Goal: Task Accomplishment & Management: Manage account settings

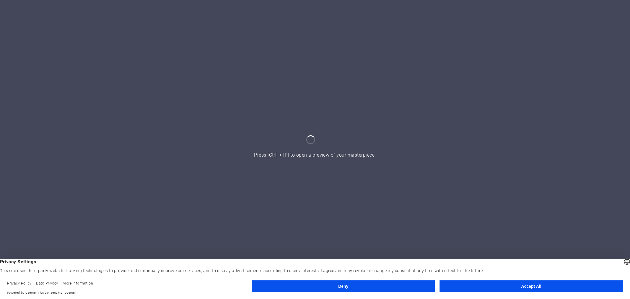
click at [561, 289] on button "Accept All" at bounding box center [530, 286] width 183 height 12
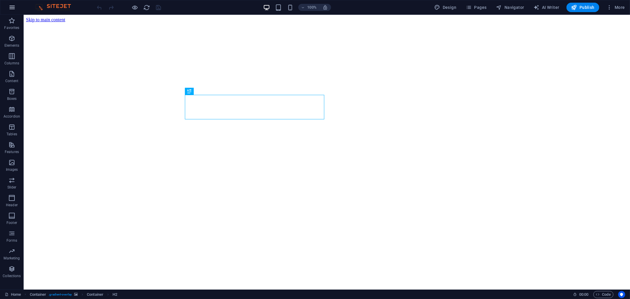
click at [14, 7] on icon "button" at bounding box center [12, 7] width 7 height 7
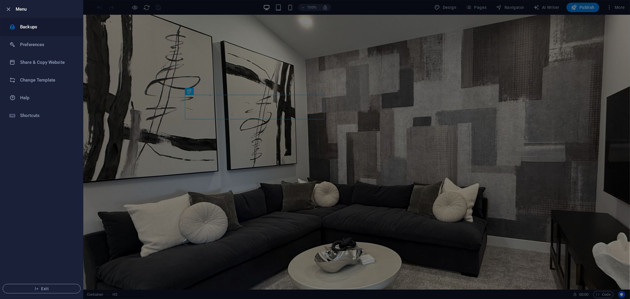
click at [23, 26] on h6 "Backups" at bounding box center [47, 26] width 55 height 7
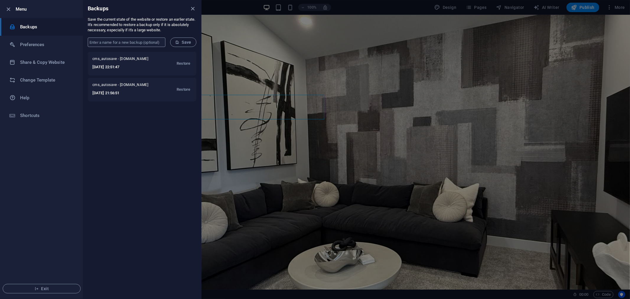
click at [118, 42] on input "text" at bounding box center [127, 41] width 78 height 9
drag, startPoint x: 119, startPoint y: 18, endPoint x: 182, endPoint y: 29, distance: 64.0
click at [182, 29] on p "Save the current state of the website or restore an earlier state. It's recomme…" at bounding box center [142, 25] width 109 height 16
drag, startPoint x: 181, startPoint y: 30, endPoint x: 88, endPoint y: 9, distance: 95.1
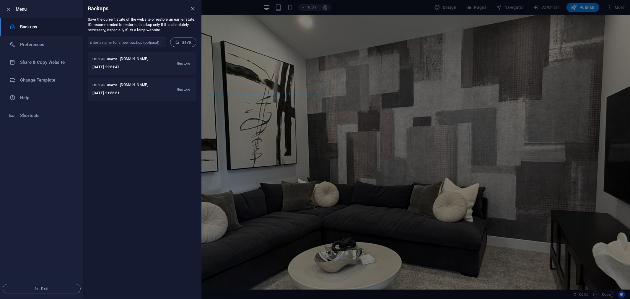
click at [88, 9] on div "Backups Save the current state of the website or restore an earlier state. It's…" at bounding box center [142, 149] width 118 height 298
click at [87, 9] on div "Backups" at bounding box center [142, 8] width 118 height 17
click at [128, 45] on input "text" at bounding box center [127, 41] width 78 height 9
click at [130, 42] on input "text" at bounding box center [127, 41] width 78 height 9
type input "paperthatwall-2025-10-06"
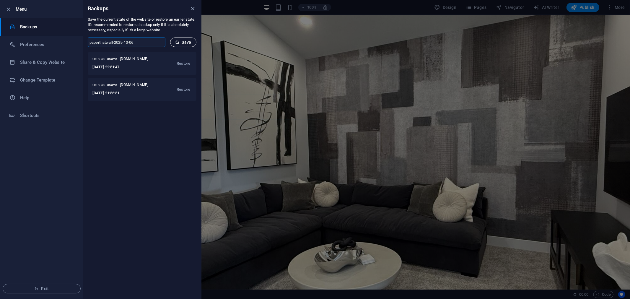
click at [171, 40] on button "Save" at bounding box center [183, 41] width 26 height 9
click at [41, 60] on h6 "Share & Copy Website" at bounding box center [47, 62] width 55 height 7
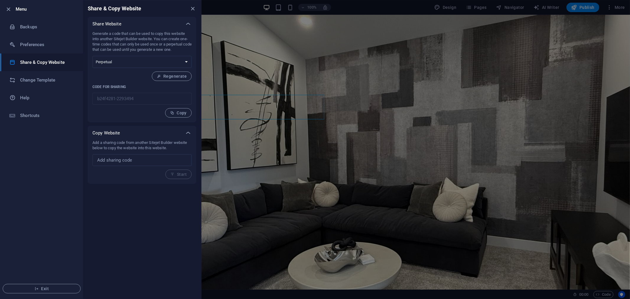
drag, startPoint x: 113, startPoint y: 142, endPoint x: 166, endPoint y: 146, distance: 53.9
click at [166, 146] on p "Add a sharing code from another Sitejet Builder website below to copy the websi…" at bounding box center [141, 145] width 99 height 11
click at [169, 146] on p "Add a sharing code from another Sitejet Builder website below to copy the websi…" at bounding box center [141, 145] width 99 height 11
click at [156, 154] on input "text" at bounding box center [141, 160] width 99 height 12
drag, startPoint x: 123, startPoint y: 145, endPoint x: 158, endPoint y: 148, distance: 35.3
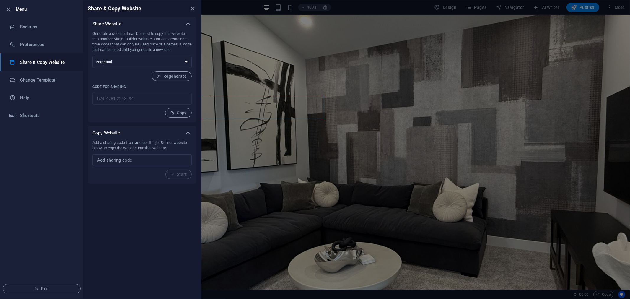
click at [158, 148] on p "Add a sharing code from another Sitejet Builder website below to copy the websi…" at bounding box center [141, 145] width 99 height 11
click at [172, 149] on p "Add a sharing code from another Sitejet Builder website below to copy the websi…" at bounding box center [141, 145] width 99 height 11
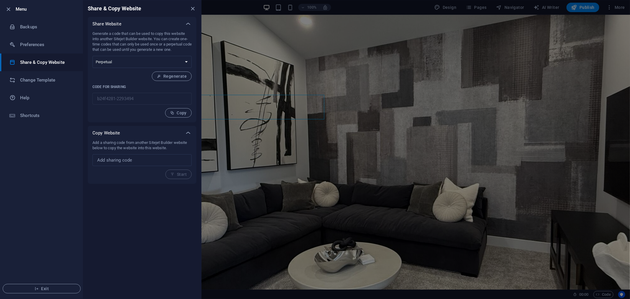
click at [122, 146] on p "Add a sharing code from another Sitejet Builder website below to copy the websi…" at bounding box center [141, 145] width 99 height 11
click at [131, 146] on p "Add a sharing code from another Sitejet Builder website below to copy the websi…" at bounding box center [141, 145] width 99 height 11
click at [159, 148] on p "Add a sharing code from another Sitejet Builder website below to copy the websi…" at bounding box center [141, 145] width 99 height 11
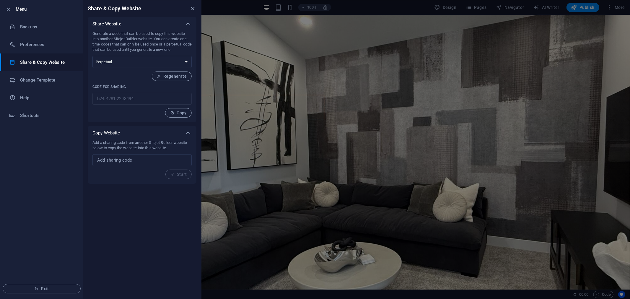
click at [159, 148] on p "Add a sharing code from another Sitejet Builder website below to copy the websi…" at bounding box center [141, 145] width 99 height 11
click at [175, 148] on p "Add a sharing code from another Sitejet Builder website below to copy the websi…" at bounding box center [141, 145] width 99 height 11
drag, startPoint x: 97, startPoint y: 33, endPoint x: 186, endPoint y: 33, distance: 88.8
click at [186, 33] on p "Generate a code that can be used to copy this website into another Sitejet Buil…" at bounding box center [141, 41] width 99 height 21
click at [167, 39] on p "Generate a code that can be used to copy this website into another Sitejet Buil…" at bounding box center [141, 41] width 99 height 21
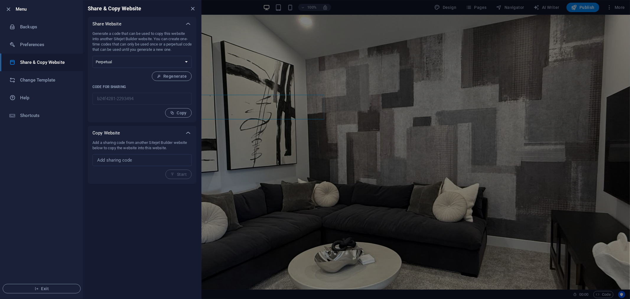
drag, startPoint x: 155, startPoint y: 40, endPoint x: 165, endPoint y: 44, distance: 10.7
click at [165, 44] on p "Generate a code that can be used to copy this website into another Sitejet Buil…" at bounding box center [141, 41] width 99 height 21
click at [139, 58] on select "One-time Perpetual" at bounding box center [141, 62] width 99 height 12
click at [182, 115] on button "Copy" at bounding box center [178, 112] width 27 height 9
click at [135, 60] on select "One-time Perpetual" at bounding box center [141, 62] width 99 height 12
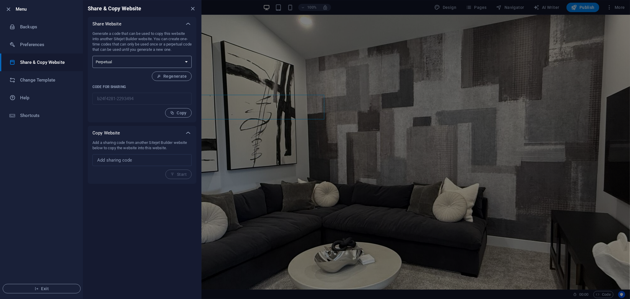
click at [140, 58] on select "One-time Perpetual" at bounding box center [141, 62] width 99 height 12
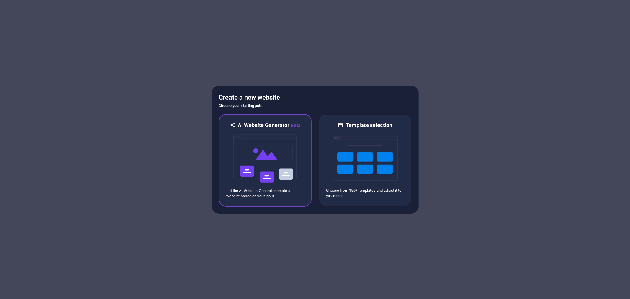
click at [276, 142] on img at bounding box center [265, 158] width 65 height 59
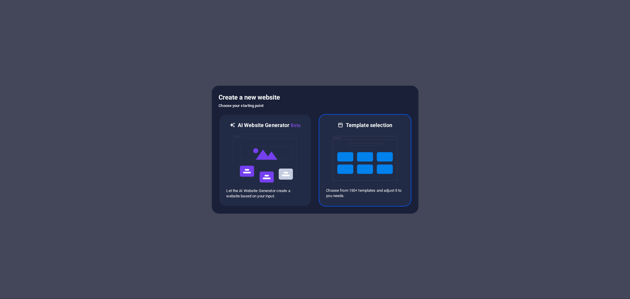
click at [362, 152] on img at bounding box center [364, 158] width 65 height 59
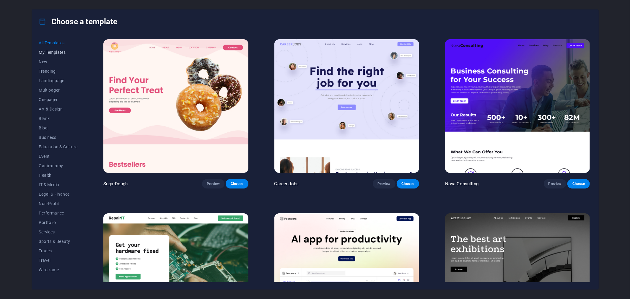
click at [54, 53] on span "My Templates" at bounding box center [58, 52] width 39 height 5
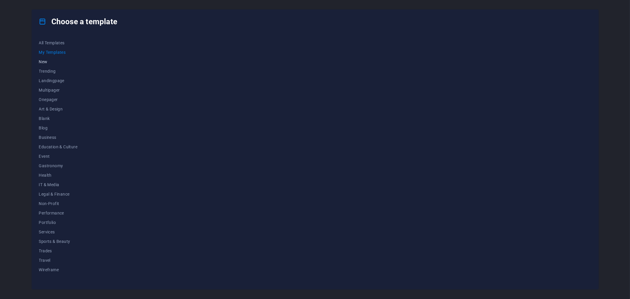
click at [46, 60] on span "New" at bounding box center [58, 61] width 39 height 5
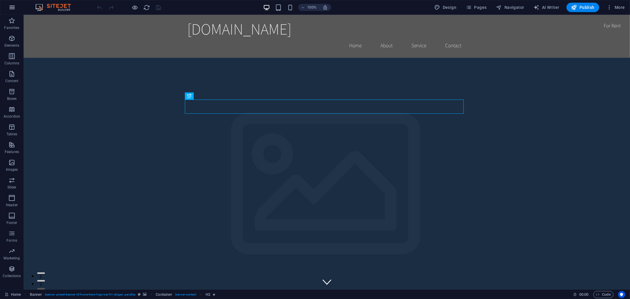
click at [12, 11] on button "button" at bounding box center [12, 7] width 14 height 14
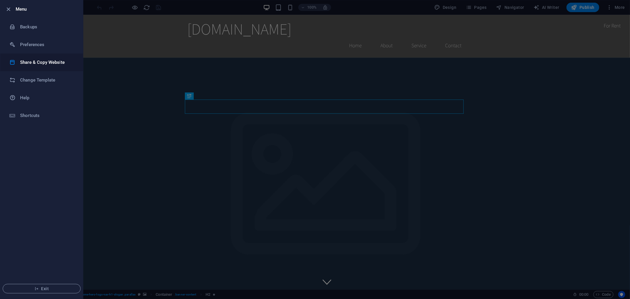
click at [46, 63] on h6 "Share & Copy Website" at bounding box center [47, 62] width 55 height 7
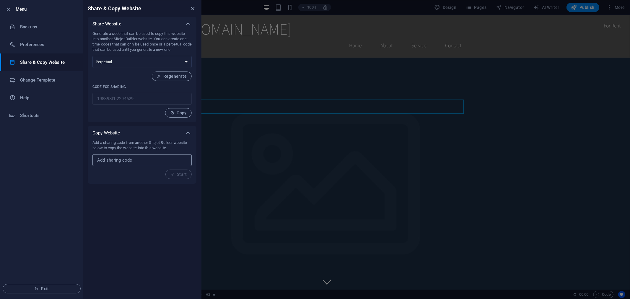
click at [126, 159] on input "text" at bounding box center [141, 160] width 99 height 12
drag, startPoint x: 128, startPoint y: 143, endPoint x: 171, endPoint y: 143, distance: 43.1
click at [171, 143] on p "Add a sharing code from another Sitejet Builder website below to copy the websi…" at bounding box center [141, 145] width 99 height 11
click at [157, 147] on p "Add a sharing code from another Sitejet Builder website below to copy the websi…" at bounding box center [141, 145] width 99 height 11
click at [120, 160] on input "text" at bounding box center [141, 160] width 99 height 12
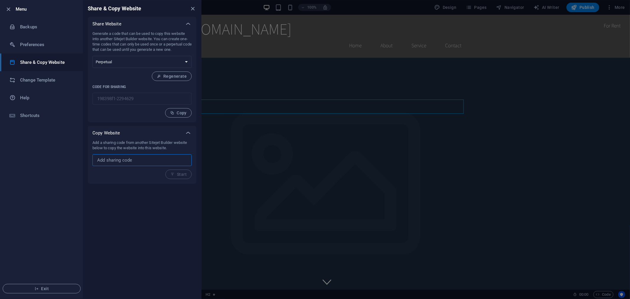
paste input "b24f4281-2293494"
type input "b24f4281-2293494"
click at [178, 172] on span "Start" at bounding box center [178, 174] width 16 height 5
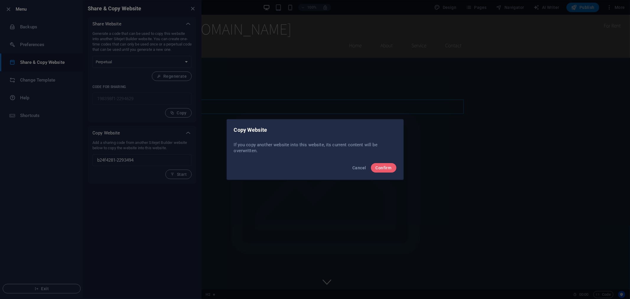
drag, startPoint x: 250, startPoint y: 144, endPoint x: 371, endPoint y: 147, distance: 121.3
click at [371, 147] on p "If you copy another website into this website, its current content will be over…" at bounding box center [315, 148] width 162 height 12
click at [388, 169] on span "Confirm" at bounding box center [383, 167] width 16 height 5
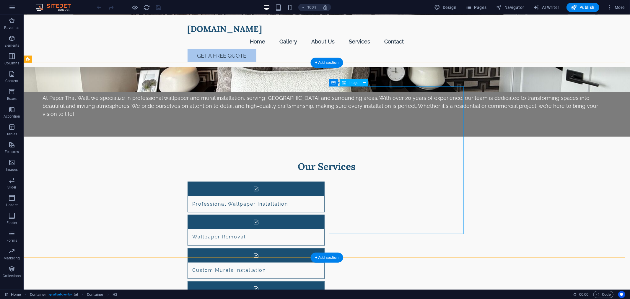
scroll to position [784, 0]
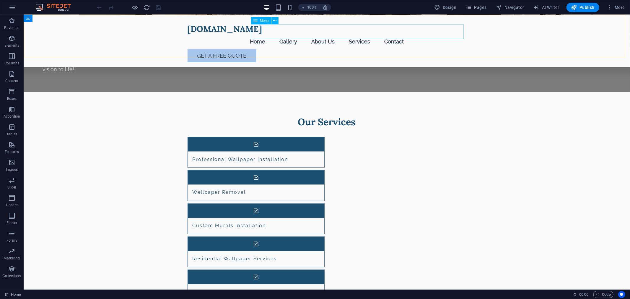
click at [315, 34] on nav "Home Gallery About Us Services Contact" at bounding box center [326, 41] width 279 height 15
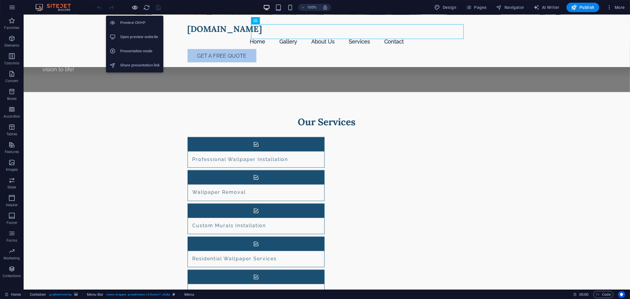
click at [132, 8] on icon "button" at bounding box center [135, 7] width 7 height 7
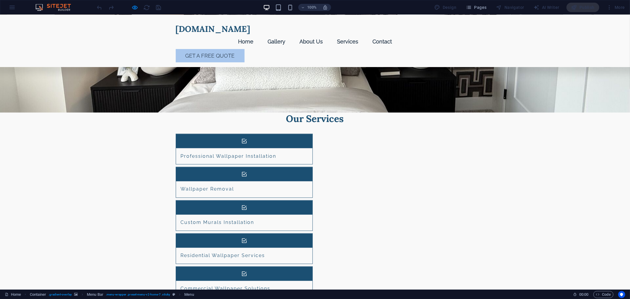
click at [290, 34] on link "Gallery" at bounding box center [276, 41] width 27 height 15
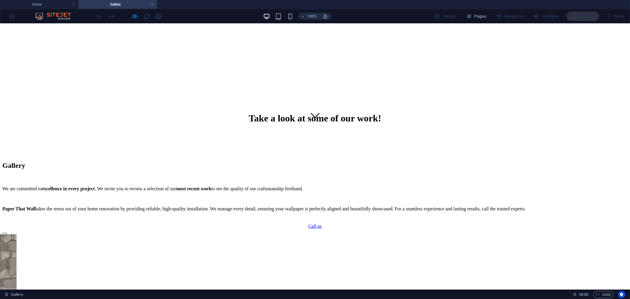
scroll to position [193, 0]
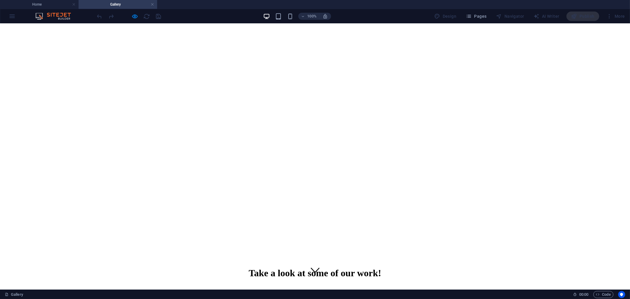
scroll to position [0, 0]
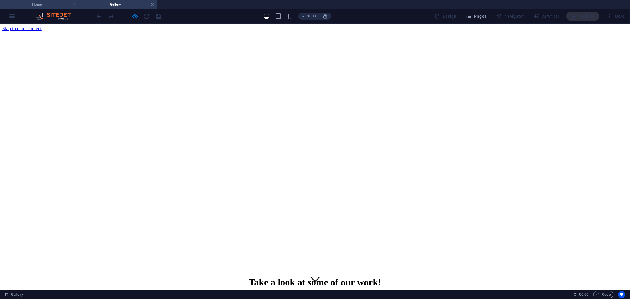
click at [59, 4] on h4 "Home" at bounding box center [39, 4] width 79 height 6
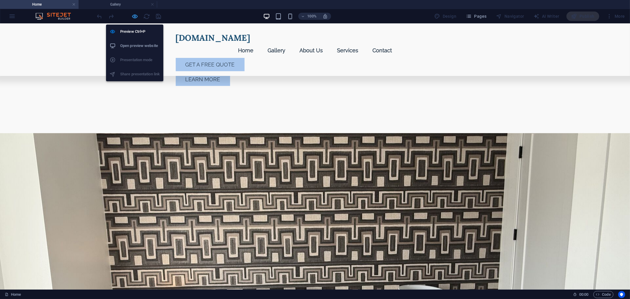
click at [132, 15] on icon "button" at bounding box center [135, 16] width 7 height 7
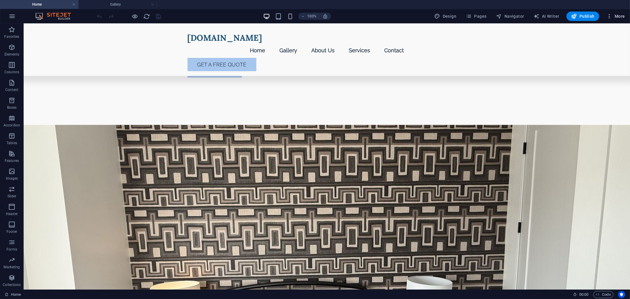
click at [615, 13] on span "More" at bounding box center [615, 16] width 19 height 6
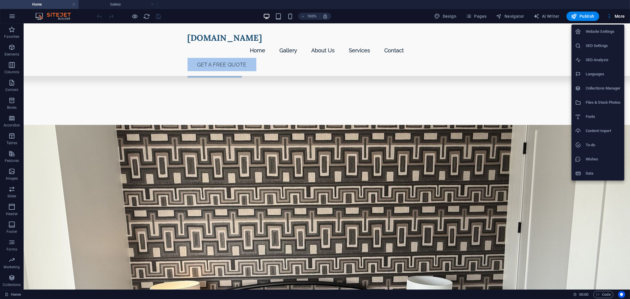
click at [599, 44] on h6 "SEO Settings" at bounding box center [602, 45] width 35 height 7
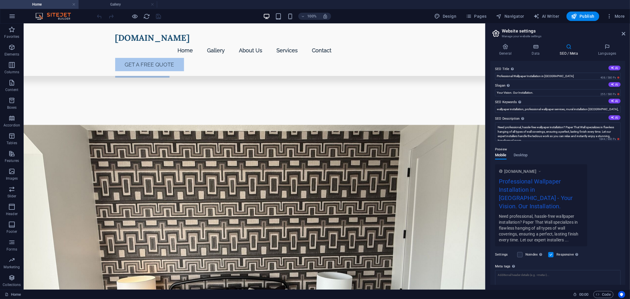
scroll to position [506, 0]
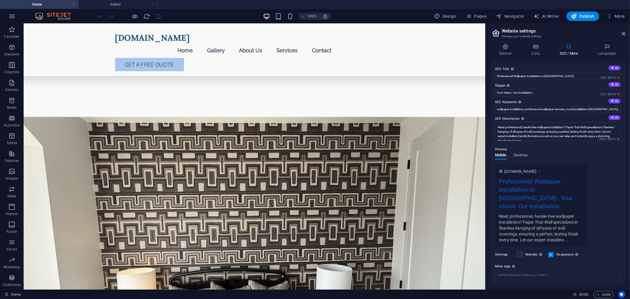
click at [621, 29] on h2 "Website settings" at bounding box center [562, 30] width 123 height 5
drag, startPoint x: 622, startPoint y: 31, endPoint x: 538, endPoint y: 4, distance: 88.2
click at [622, 31] on icon at bounding box center [623, 33] width 4 height 5
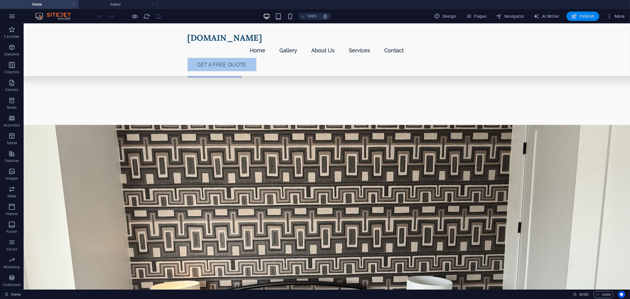
click at [576, 15] on icon "button" at bounding box center [574, 16] width 6 height 6
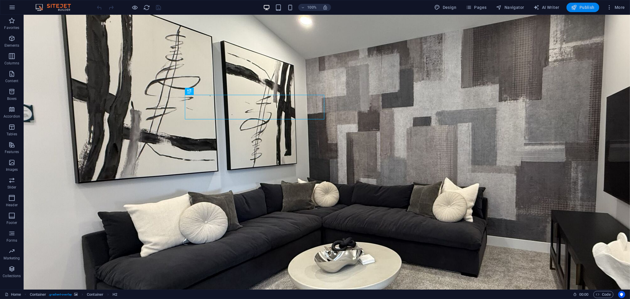
click at [580, 8] on span "Publish" at bounding box center [582, 7] width 23 height 6
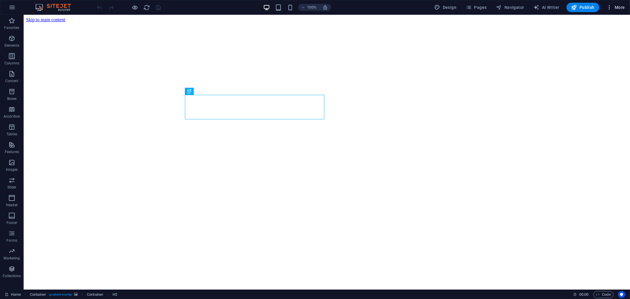
click at [610, 4] on icon "button" at bounding box center [609, 7] width 6 height 6
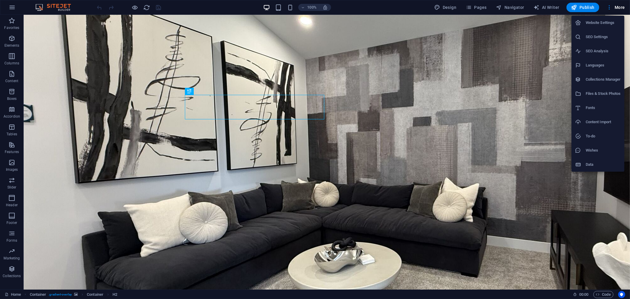
click at [610, 161] on h6 "Data" at bounding box center [602, 164] width 35 height 7
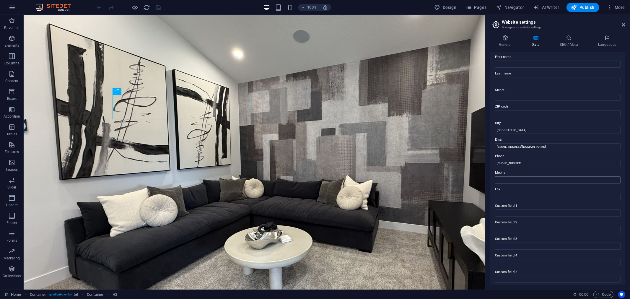
scroll to position [50, 0]
click at [621, 22] on icon at bounding box center [623, 24] width 4 height 5
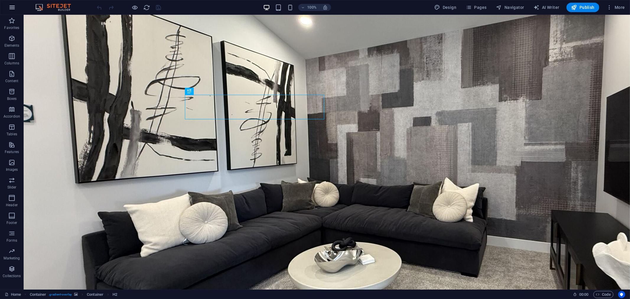
click at [18, 5] on button "button" at bounding box center [12, 7] width 14 height 14
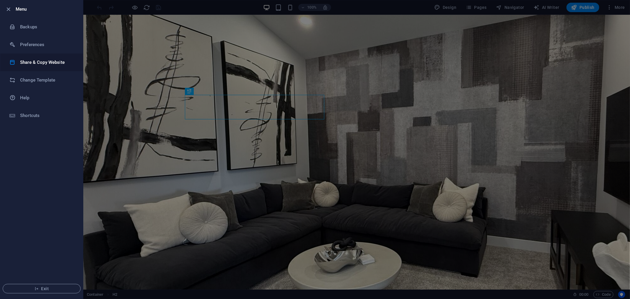
click at [45, 62] on h6 "Share & Copy Website" at bounding box center [47, 62] width 55 height 7
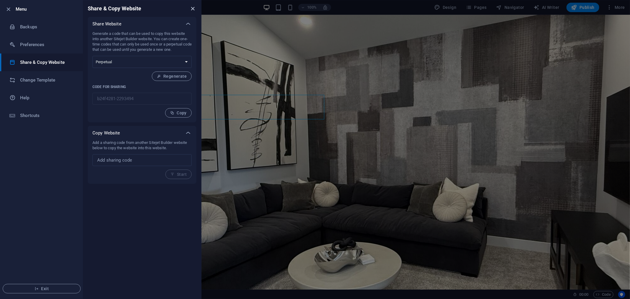
click at [194, 7] on icon "close" at bounding box center [192, 8] width 7 height 7
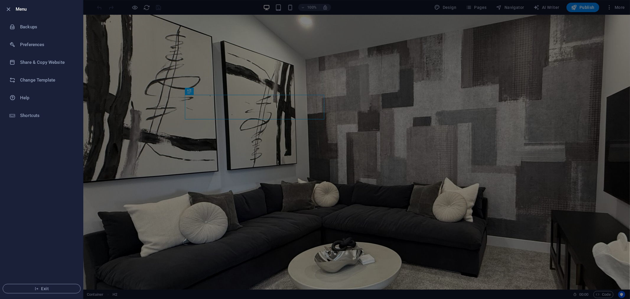
click at [166, 33] on div at bounding box center [315, 149] width 630 height 299
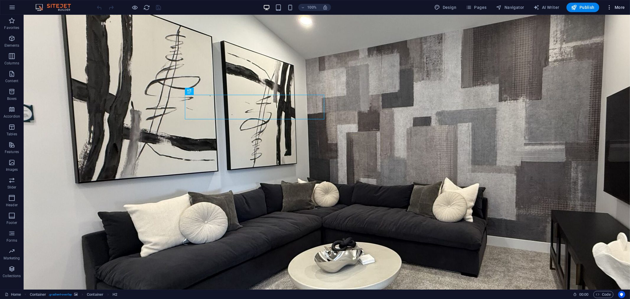
click at [619, 10] on span "More" at bounding box center [615, 7] width 19 height 6
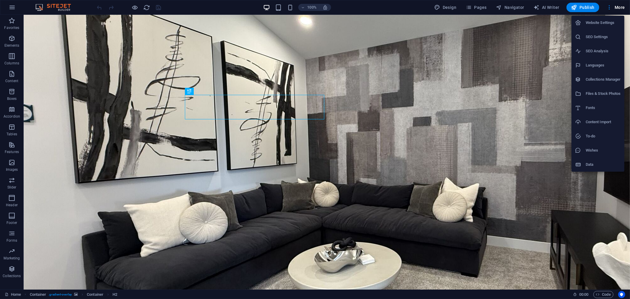
click at [509, 143] on div at bounding box center [315, 149] width 630 height 299
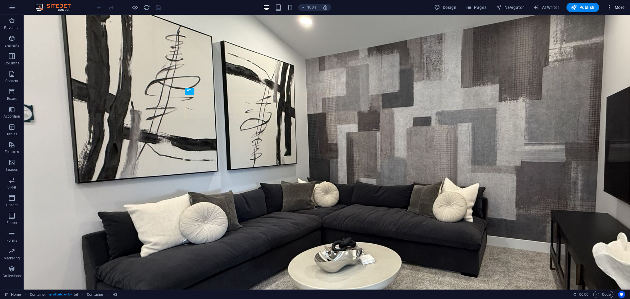
click at [609, 5] on icon "button" at bounding box center [609, 7] width 6 height 6
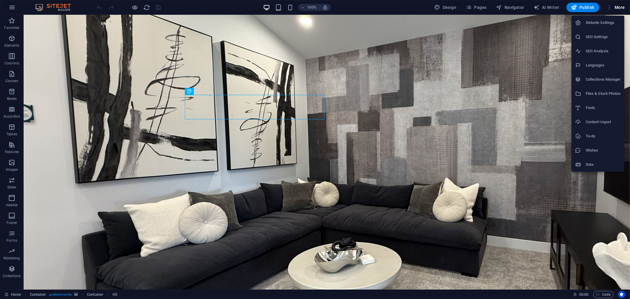
click at [560, 129] on div at bounding box center [315, 149] width 630 height 299
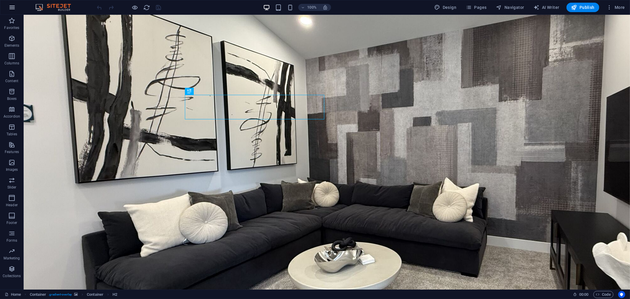
click at [15, 5] on icon "button" at bounding box center [12, 7] width 7 height 7
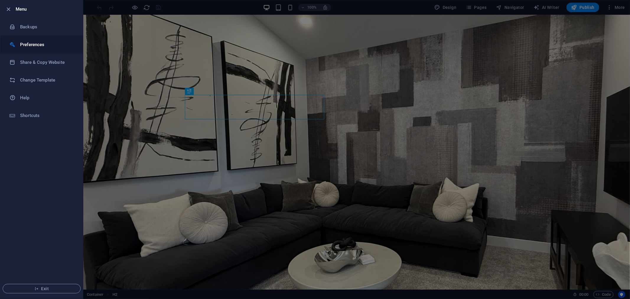
click at [33, 49] on li "Preferences" at bounding box center [41, 45] width 83 height 18
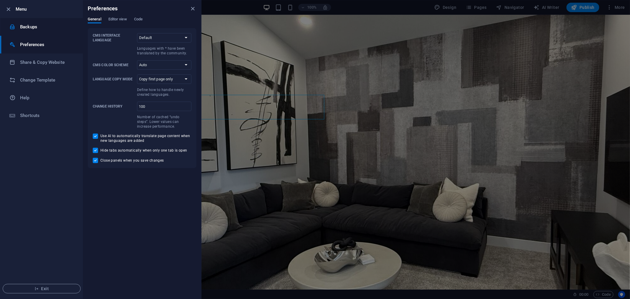
click at [32, 28] on h6 "Backups" at bounding box center [47, 26] width 55 height 7
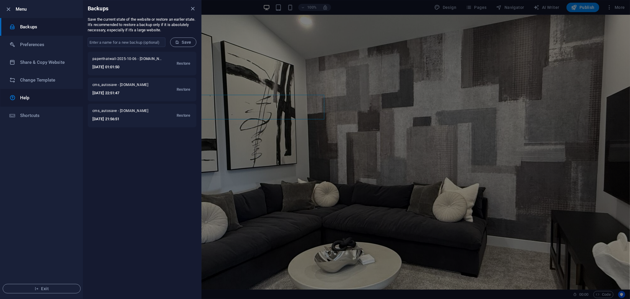
click at [55, 104] on link "Help" at bounding box center [41, 98] width 83 height 18
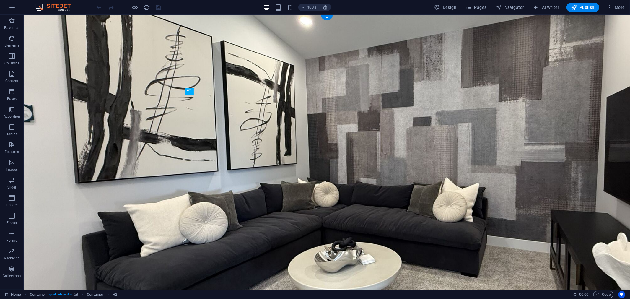
click at [87, 149] on figure at bounding box center [326, 166] width 606 height 305
drag, startPoint x: 87, startPoint y: 183, endPoint x: 93, endPoint y: 179, distance: 7.0
click at [87, 183] on figure at bounding box center [326, 166] width 606 height 305
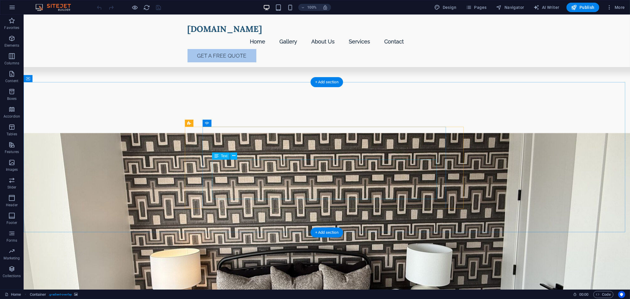
scroll to position [524, 0]
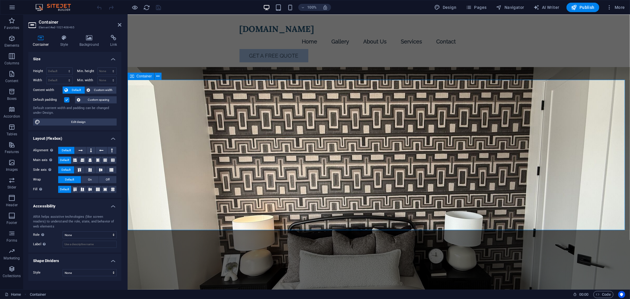
scroll to position [566, 0]
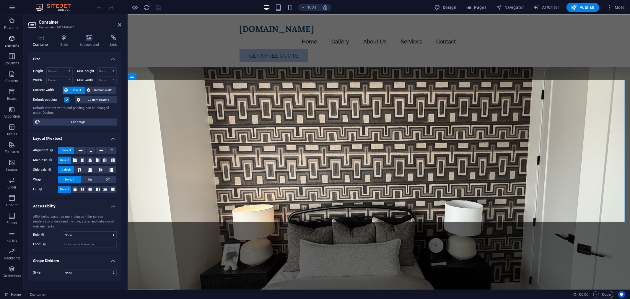
click at [11, 44] on p "Elements" at bounding box center [11, 45] width 15 height 5
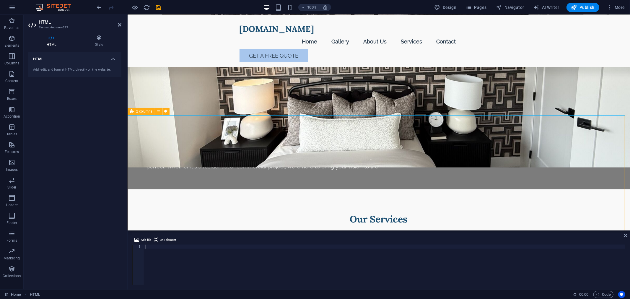
scroll to position [607, 0]
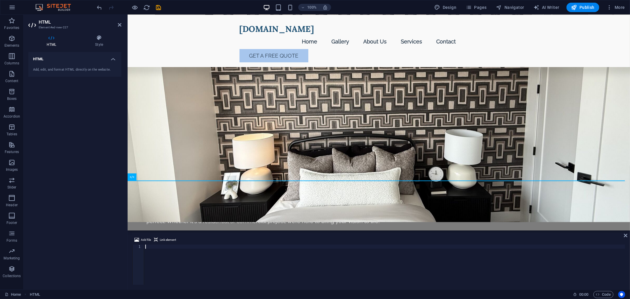
click at [224, 259] on div at bounding box center [384, 268] width 481 height 48
click at [623, 233] on div "Add file Link element 1 ההההההההההההההההההההההההההההההההההההההההההההההההההההההה…" at bounding box center [379, 260] width 502 height 58
click at [622, 236] on div "Add file Link element 1 ההההההההההההההההההההההההההההההההההההההההההההההההההההההה…" at bounding box center [379, 260] width 502 height 58
click at [624, 234] on icon at bounding box center [625, 235] width 4 height 5
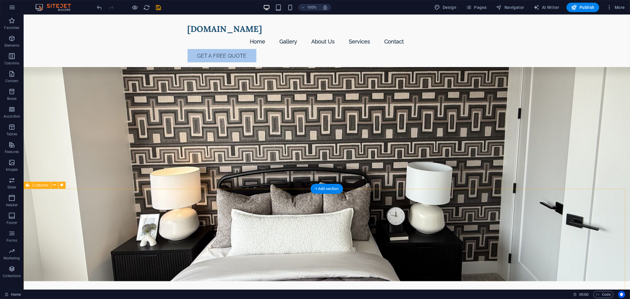
scroll to position [599, 0]
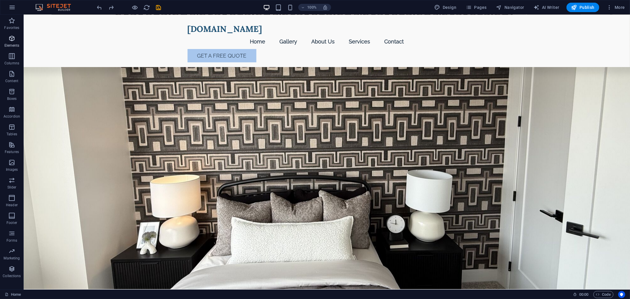
click at [10, 43] on span "Elements" at bounding box center [12, 42] width 24 height 14
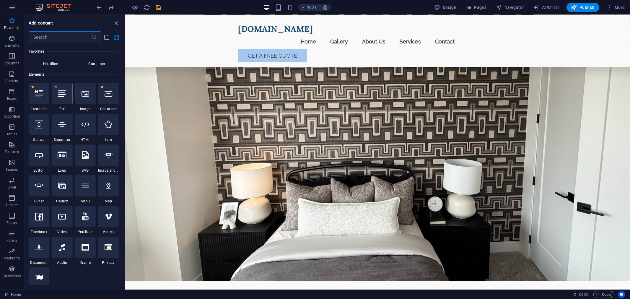
scroll to position [30, 0]
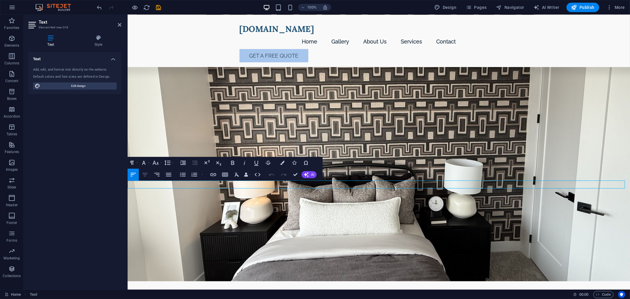
click at [148, 175] on icon "button" at bounding box center [144, 174] width 7 height 7
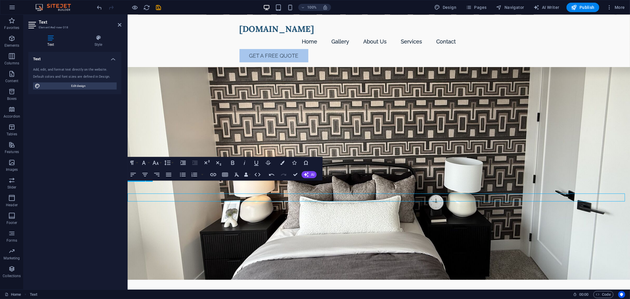
scroll to position [607, 0]
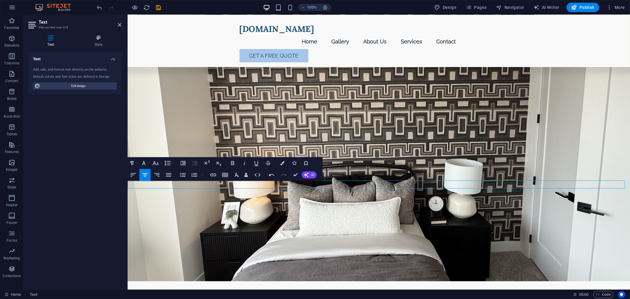
click at [146, 174] on icon "button" at bounding box center [144, 174] width 7 height 7
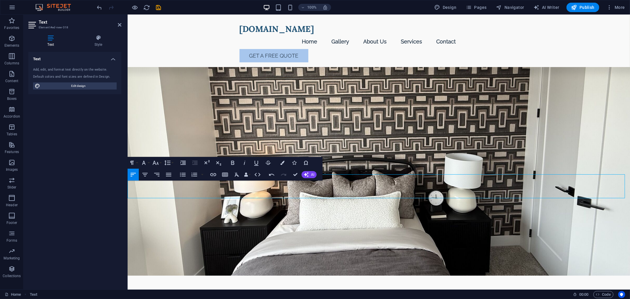
scroll to position [615, 0]
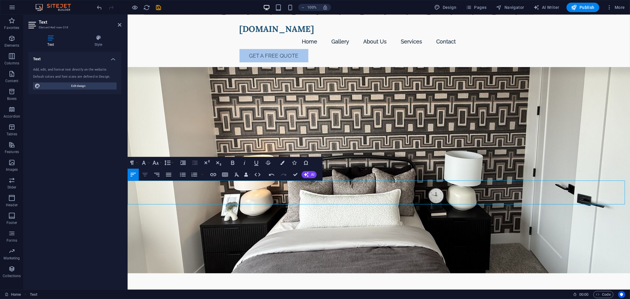
click at [146, 175] on icon "button" at bounding box center [144, 174] width 7 height 7
click at [143, 171] on icon "button" at bounding box center [144, 174] width 7 height 7
click at [146, 173] on icon "button" at bounding box center [144, 175] width 5 height 4
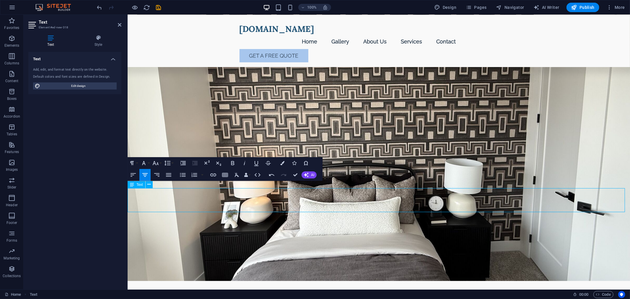
scroll to position [607, 0]
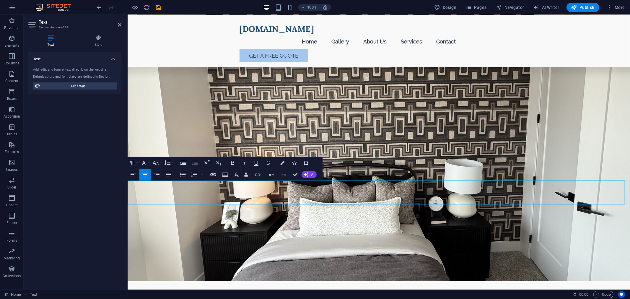
drag, startPoint x: 413, startPoint y: 199, endPoint x: 347, endPoint y: 199, distance: 66.7
click at [257, 175] on icon "button" at bounding box center [257, 174] width 7 height 7
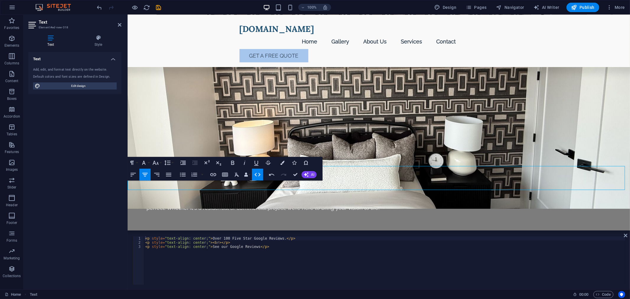
scroll to position [623, 0]
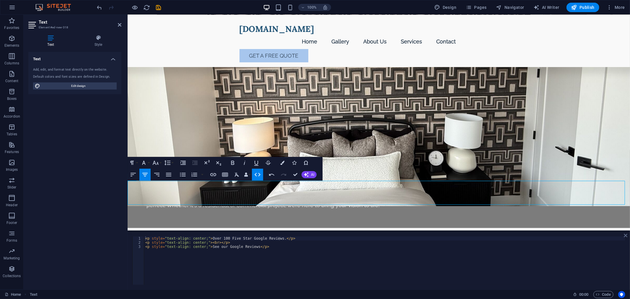
click at [627, 235] on icon at bounding box center [625, 235] width 4 height 5
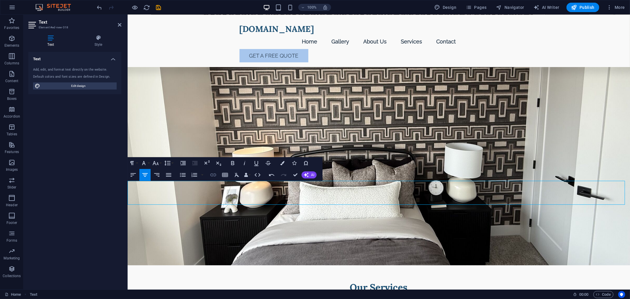
click at [211, 174] on icon "button" at bounding box center [213, 174] width 6 height 3
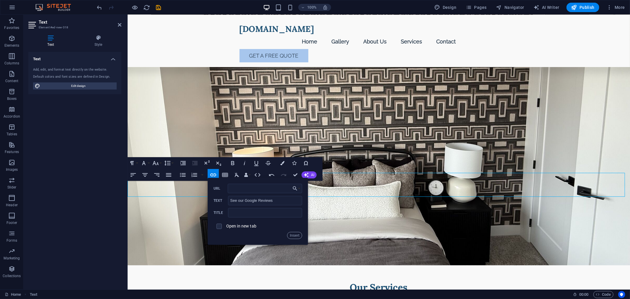
click at [45, 148] on div "Text Add, edit, and format text directly on the website. Default colors and fon…" at bounding box center [74, 168] width 93 height 233
click at [254, 193] on div "URL" at bounding box center [257, 189] width 89 height 10
click at [252, 189] on input "URL" at bounding box center [265, 188] width 74 height 9
paste input "[URL][DOMAIN_NAME]"
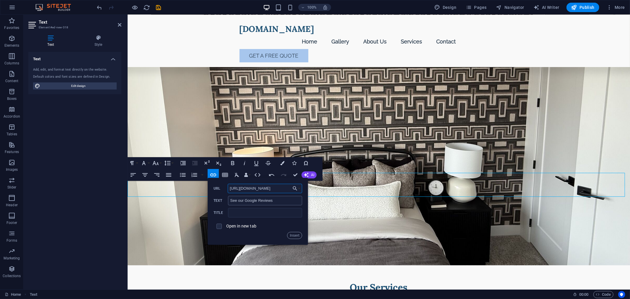
type input "[URL][DOMAIN_NAME]"
click at [255, 200] on input "See our Google Reviews" at bounding box center [265, 200] width 74 height 9
click at [270, 202] on input "See our Google Reviews" at bounding box center [265, 200] width 74 height 9
click at [281, 201] on input "See our Google Reviews" at bounding box center [265, 200] width 74 height 9
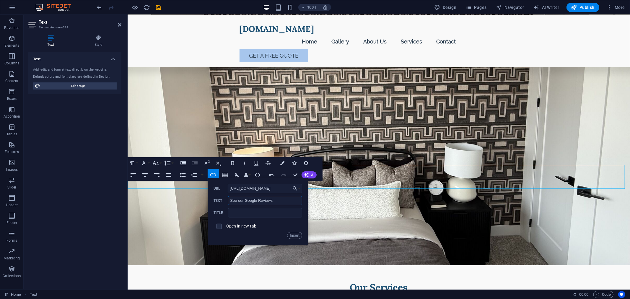
click at [230, 199] on input "See our Google Reviews" at bounding box center [265, 200] width 74 height 9
type input "See all of our Google Reviews"
click at [252, 226] on label "Open in new tab" at bounding box center [241, 225] width 30 height 5
drag, startPoint x: 298, startPoint y: 236, endPoint x: 211, endPoint y: 191, distance: 97.8
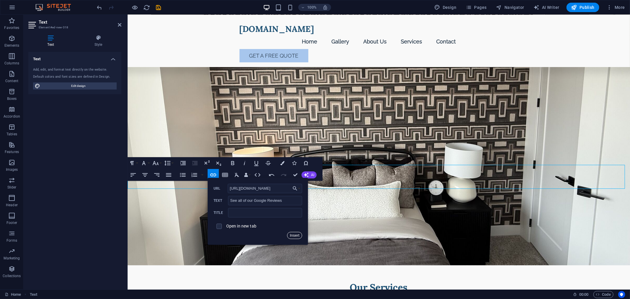
click at [298, 236] on button "Insert" at bounding box center [294, 235] width 15 height 7
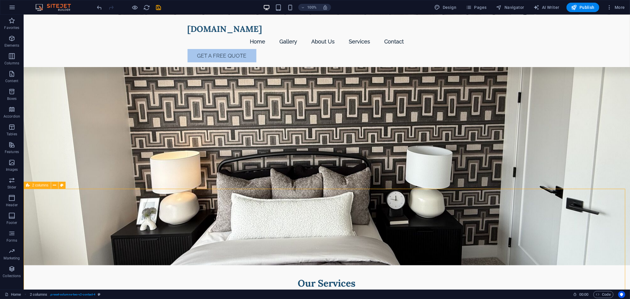
scroll to position [615, 0]
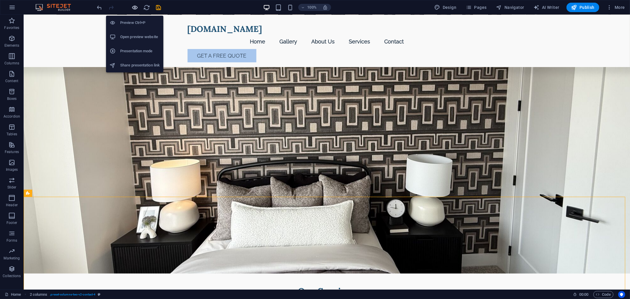
click at [138, 6] on icon "button" at bounding box center [135, 7] width 7 height 7
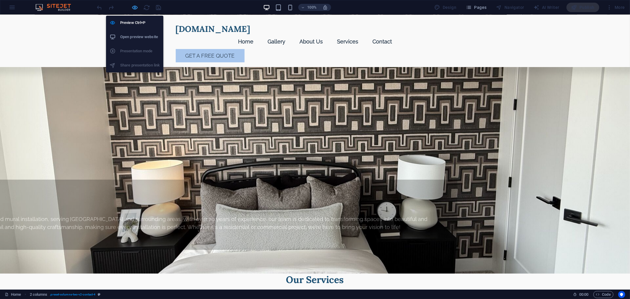
scroll to position [607, 0]
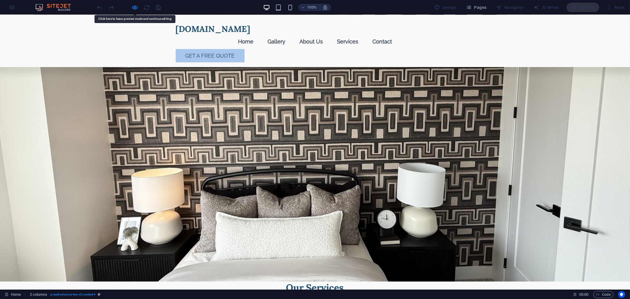
drag, startPoint x: 353, startPoint y: 180, endPoint x: 353, endPoint y: 184, distance: 3.8
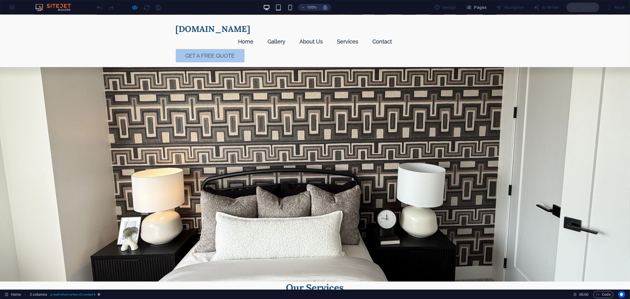
drag, startPoint x: 357, startPoint y: 184, endPoint x: 353, endPoint y: 183, distance: 3.3
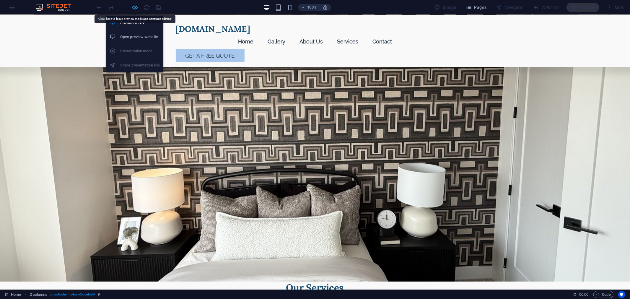
drag, startPoint x: 132, startPoint y: 4, endPoint x: 263, endPoint y: 120, distance: 174.8
click at [132, 4] on icon "button" at bounding box center [135, 7] width 7 height 7
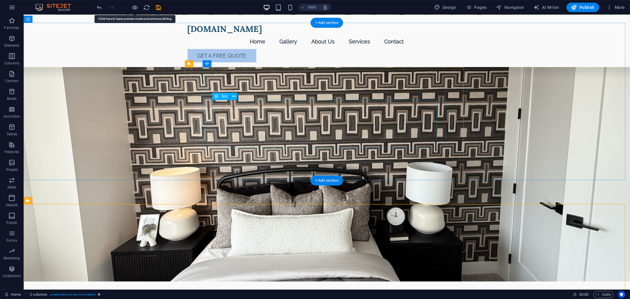
scroll to position [615, 0]
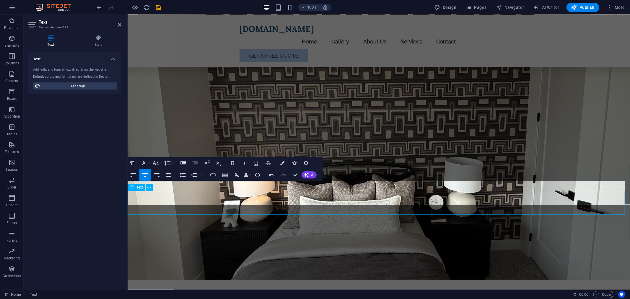
scroll to position [607, 0]
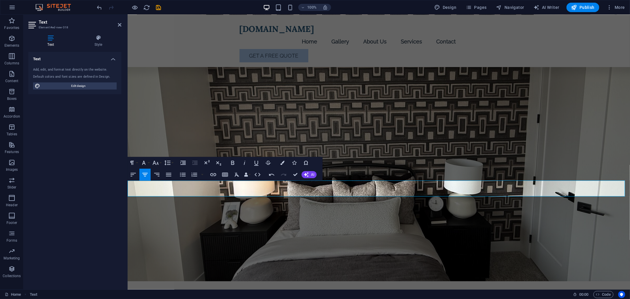
click at [375, 178] on icon "button" at bounding box center [376, 177] width 4 height 4
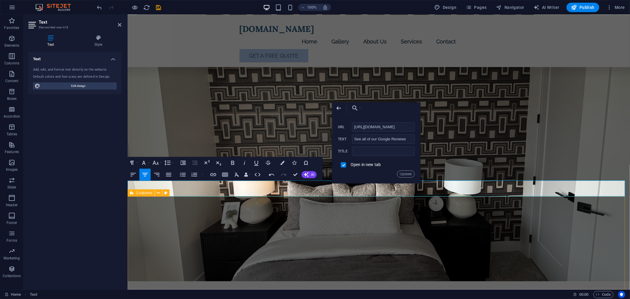
scroll to position [0, 15]
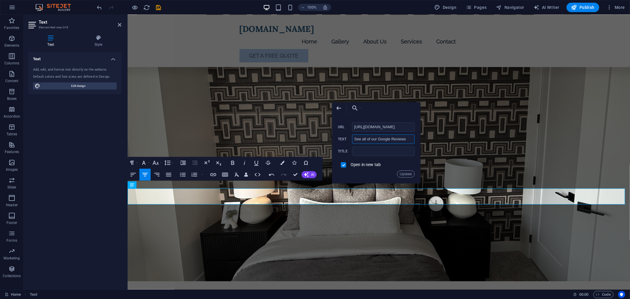
click at [411, 140] on input "See all of our Google Reviews" at bounding box center [383, 138] width 63 height 9
type input "See all of our Google Reviews Here"
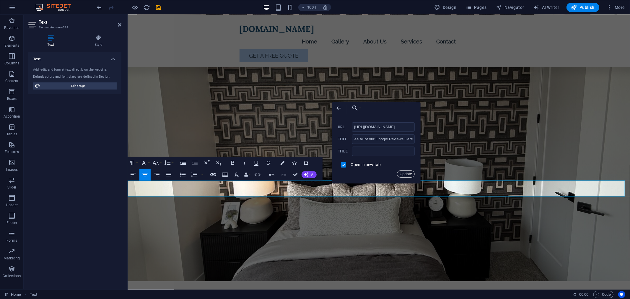
click at [409, 172] on button "Update" at bounding box center [406, 173] width 18 height 7
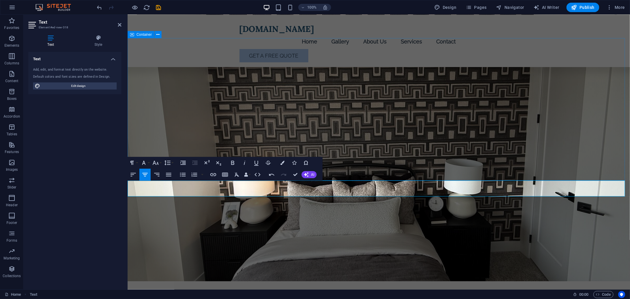
scroll to position [0, 0]
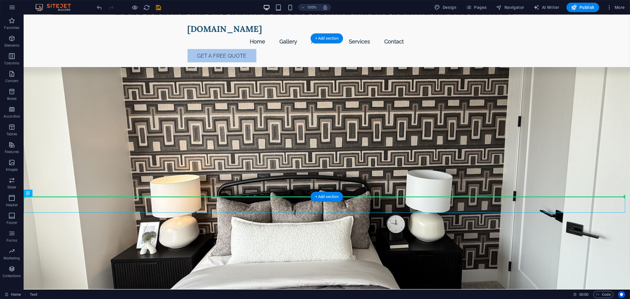
drag, startPoint x: 356, startPoint y: 200, endPoint x: 357, endPoint y: 187, distance: 13.7
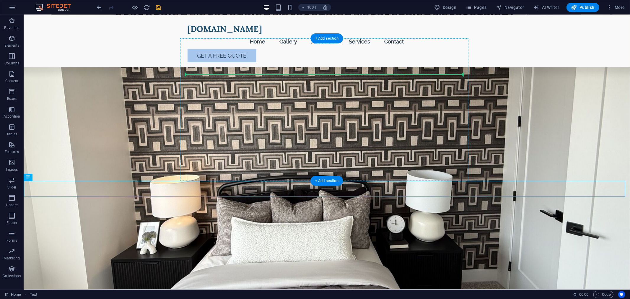
drag, startPoint x: 347, startPoint y: 188, endPoint x: 358, endPoint y: 77, distance: 111.0
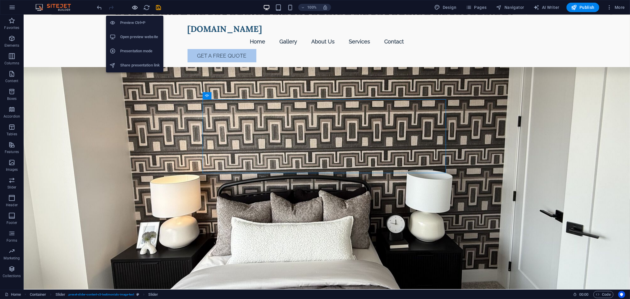
click at [136, 6] on icon "button" at bounding box center [135, 7] width 7 height 7
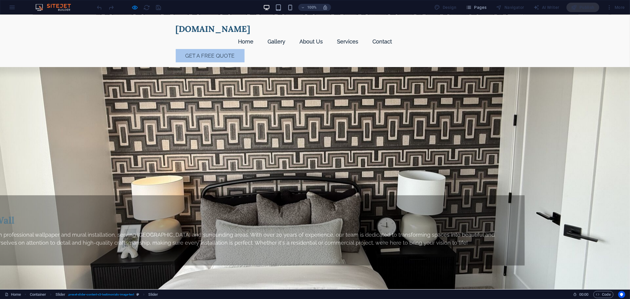
scroll to position [591, 0]
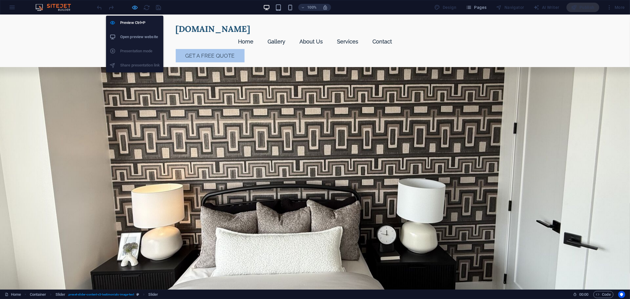
drag, startPoint x: 192, startPoint y: 24, endPoint x: 135, endPoint y: 6, distance: 60.0
click at [135, 6] on icon "button" at bounding box center [135, 7] width 7 height 7
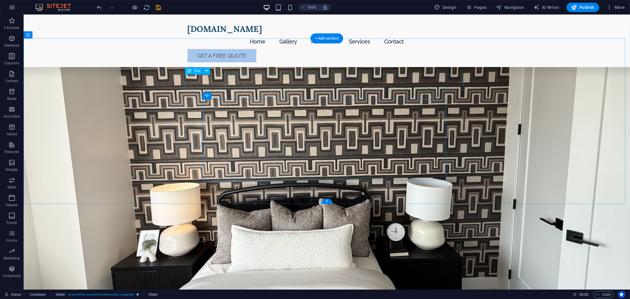
scroll to position [599, 0]
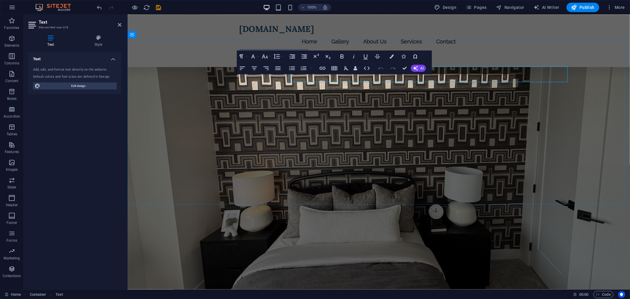
scroll to position [607, 0]
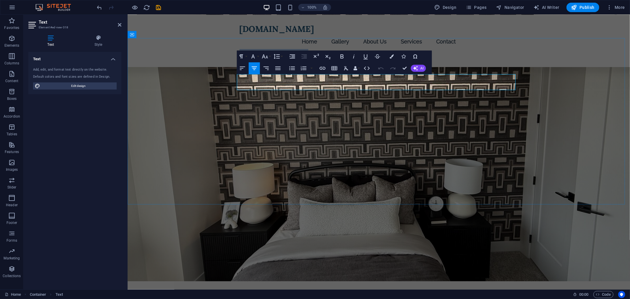
click at [322, 67] on icon "button" at bounding box center [322, 68] width 7 height 7
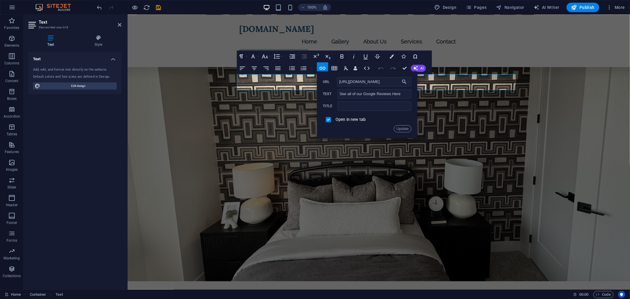
scroll to position [0, 14]
click at [368, 94] on input "See all of our Google Reviews Here" at bounding box center [374, 93] width 74 height 9
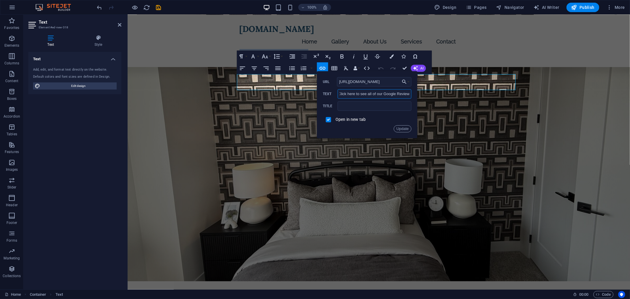
type input "Click here to see all of our Google Reviews"
drag, startPoint x: 403, startPoint y: 127, endPoint x: 273, endPoint y: 111, distance: 131.2
click at [403, 127] on button "Update" at bounding box center [402, 128] width 18 height 7
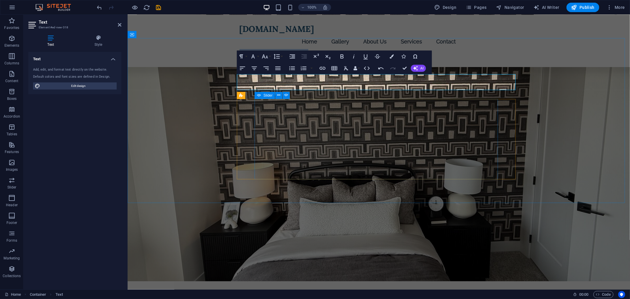
scroll to position [0, 0]
click at [13, 40] on icon "button" at bounding box center [11, 38] width 7 height 7
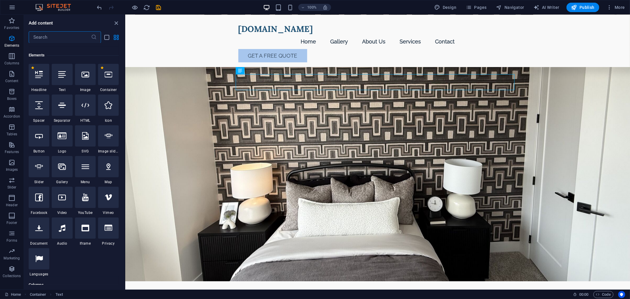
scroll to position [63, 0]
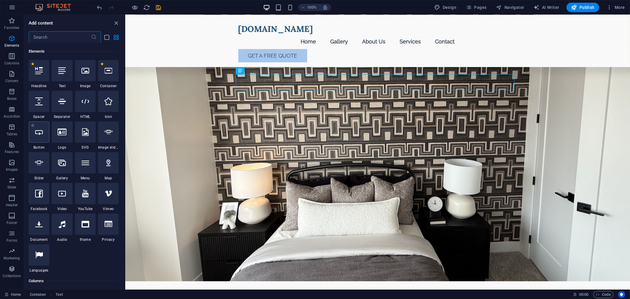
click at [39, 139] on div at bounding box center [39, 131] width 21 height 21
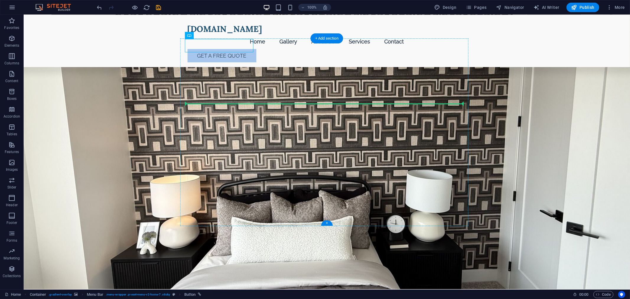
drag, startPoint x: 154, startPoint y: 45, endPoint x: 375, endPoint y: 99, distance: 226.8
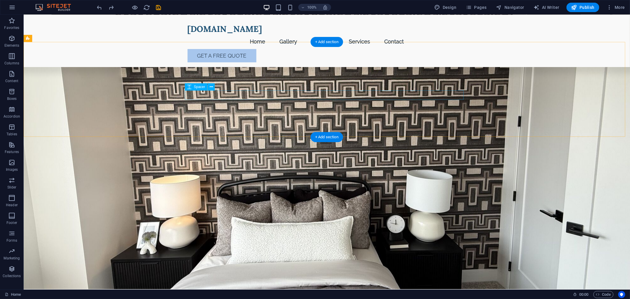
scroll to position [501, 0]
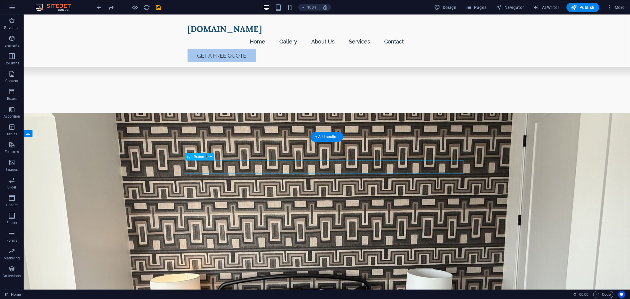
click at [209, 155] on icon at bounding box center [210, 157] width 3 height 6
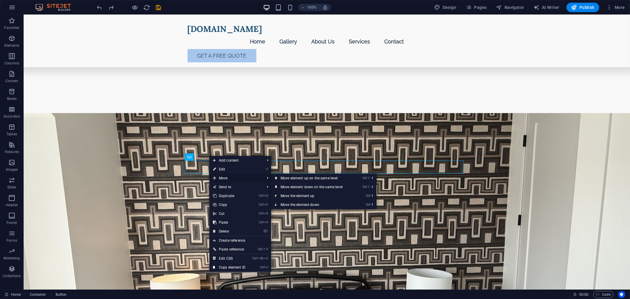
click at [229, 176] on span "Move" at bounding box center [235, 178] width 53 height 9
click at [319, 205] on link "Ctrl ⬇ Move the element down" at bounding box center [312, 204] width 83 height 9
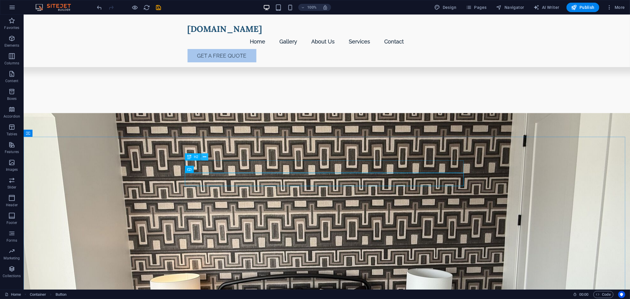
click at [205, 158] on icon at bounding box center [204, 157] width 3 height 6
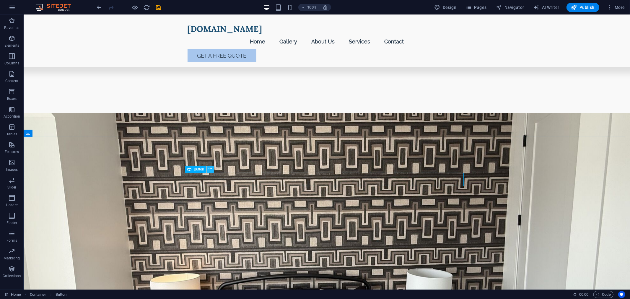
click at [209, 169] on icon at bounding box center [210, 169] width 3 height 6
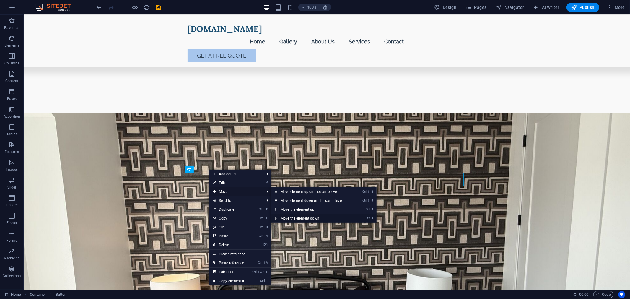
click at [306, 216] on link "Ctrl ⬇ Move the element down" at bounding box center [312, 218] width 83 height 9
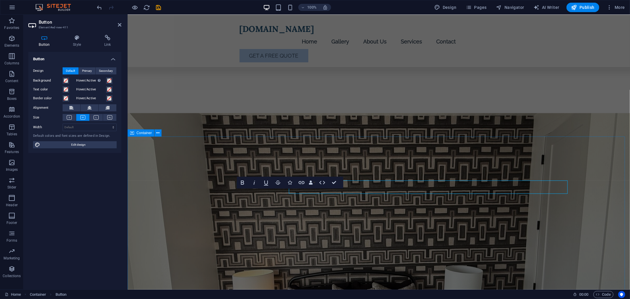
scroll to position [509, 0]
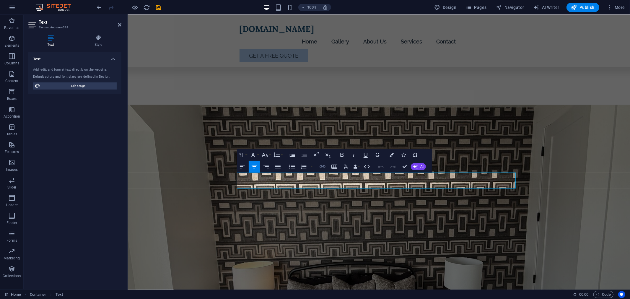
click at [323, 166] on icon "button" at bounding box center [322, 166] width 6 height 3
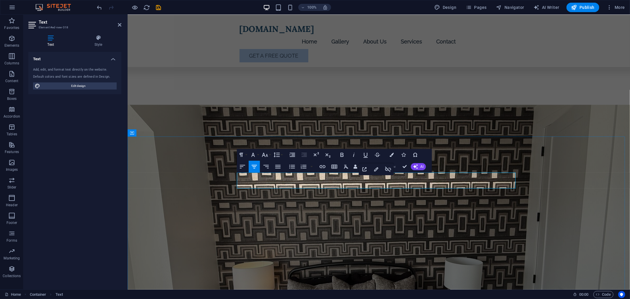
type input "[URL][DOMAIN_NAME]"
type input "Click here to see all of our Google Reviews"
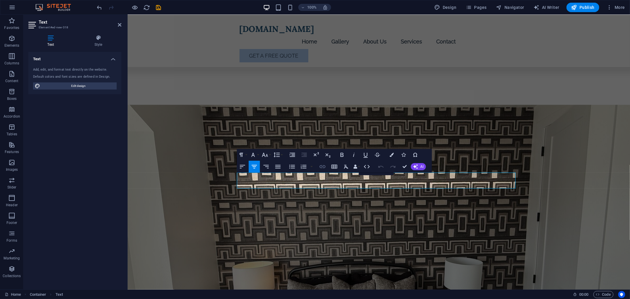
checkbox input "true"
click at [326, 166] on button "Insert Link" at bounding box center [322, 167] width 11 height 12
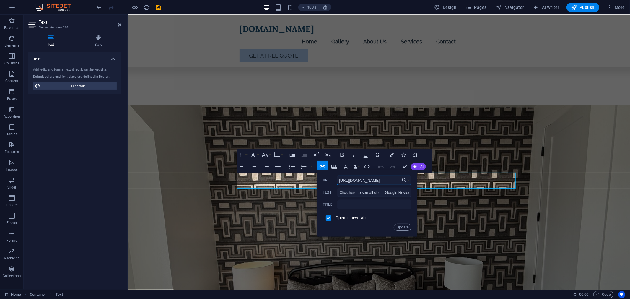
scroll to position [0, 14]
click at [352, 190] on input "Click here to see all of our Google Reviews" at bounding box center [374, 191] width 74 height 9
click at [350, 184] on input "[URL][DOMAIN_NAME]" at bounding box center [374, 179] width 74 height 9
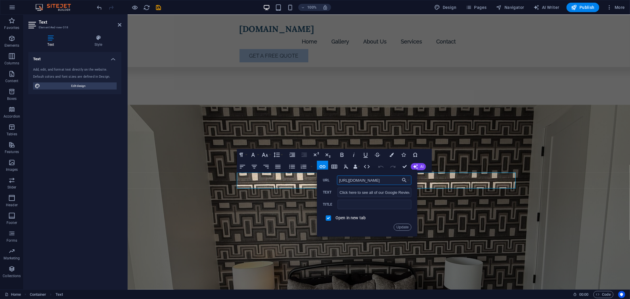
click at [350, 184] on input "[URL][DOMAIN_NAME]" at bounding box center [374, 179] width 74 height 9
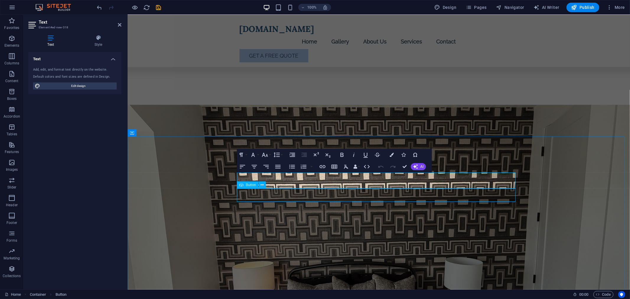
scroll to position [501, 0]
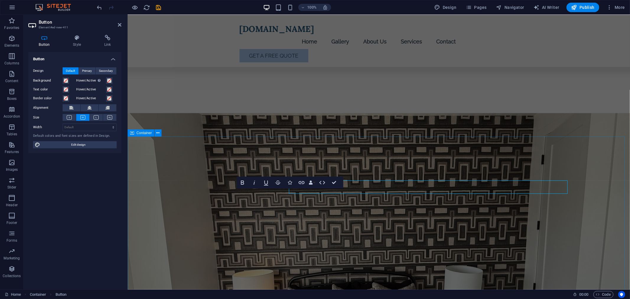
scroll to position [509, 0]
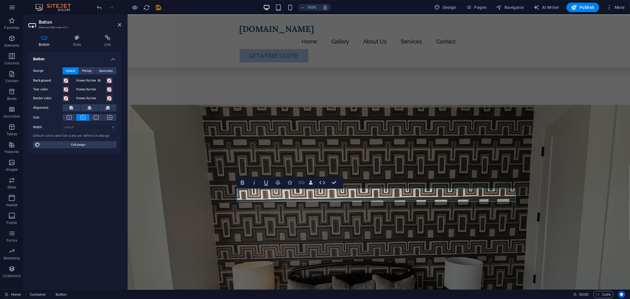
click at [300, 184] on icon "button" at bounding box center [301, 182] width 6 height 3
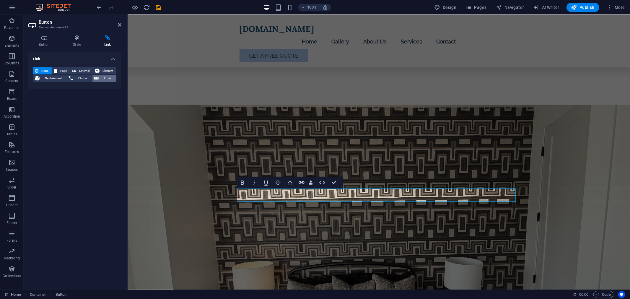
click at [78, 72] on span "External" at bounding box center [84, 70] width 13 height 7
select select "blank"
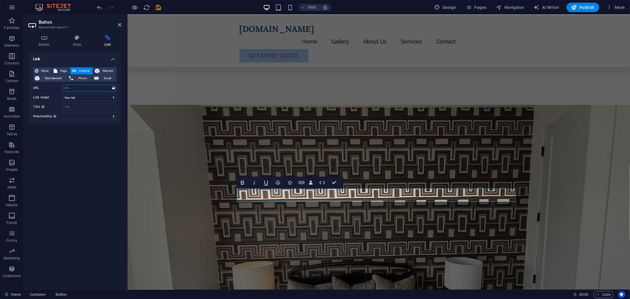
click at [76, 88] on input "URL" at bounding box center [90, 87] width 54 height 7
type input "[URL][DOMAIN_NAME]"
click at [86, 97] on select "New tab Same tab Overlay" at bounding box center [90, 97] width 54 height 7
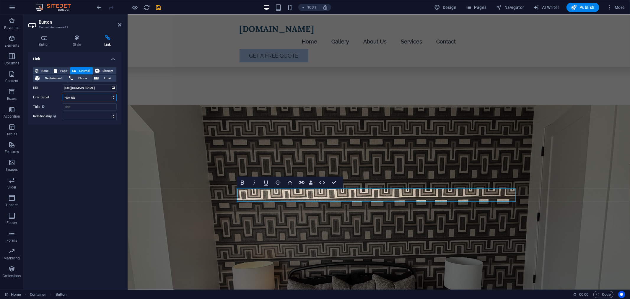
click at [78, 99] on select "New tab Same tab Overlay" at bounding box center [90, 97] width 54 height 7
click at [78, 110] on input "Title Additional link description, should not be the same as the link text. The…" at bounding box center [90, 106] width 54 height 7
type input "Paper That Wall Google Reviews"
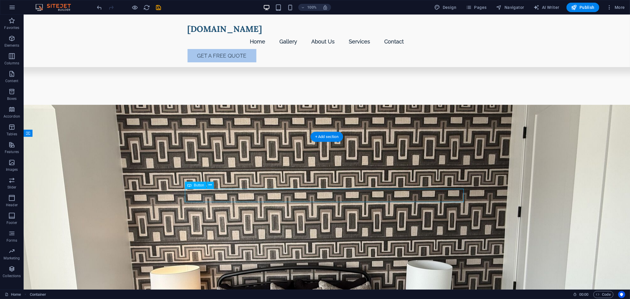
scroll to position [501, 0]
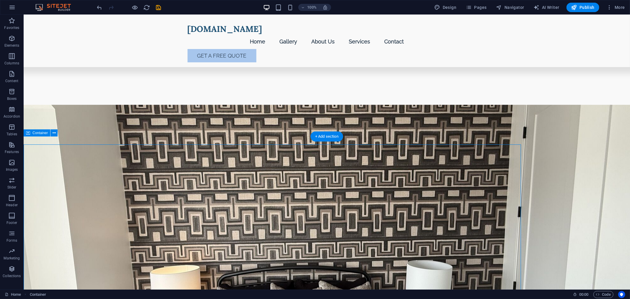
scroll to position [501, 0]
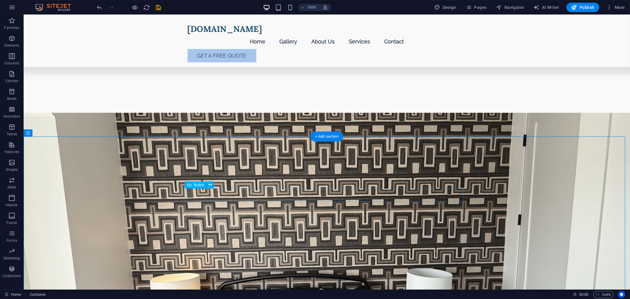
click at [210, 184] on icon at bounding box center [210, 185] width 3 height 6
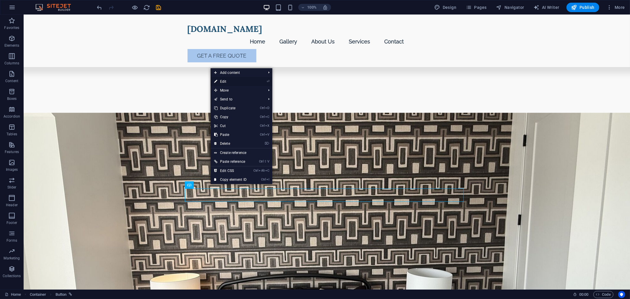
click at [233, 84] on link "⏎ Edit" at bounding box center [230, 81] width 40 height 9
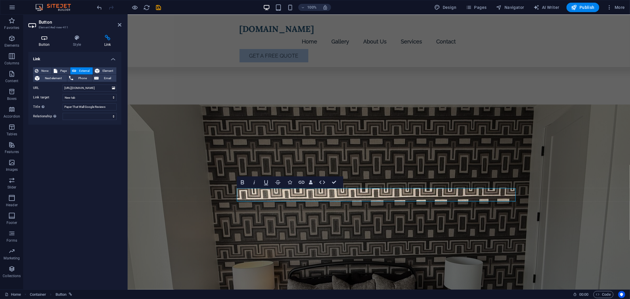
click at [47, 38] on icon at bounding box center [44, 38] width 32 height 6
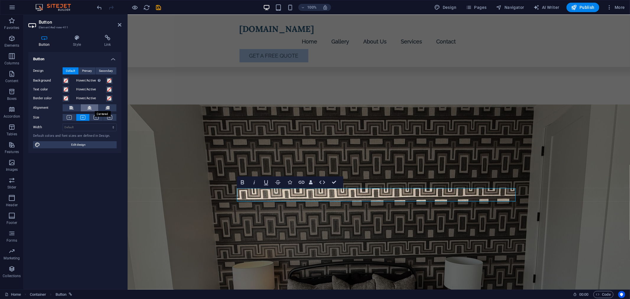
click at [86, 109] on button at bounding box center [90, 107] width 18 height 7
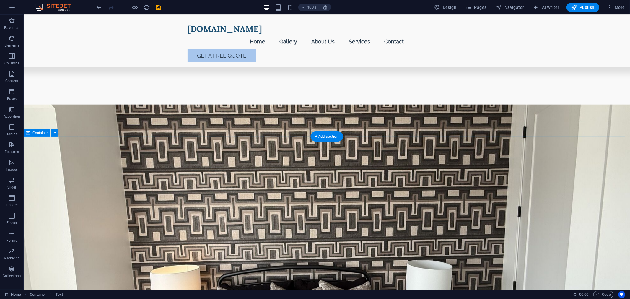
scroll to position [501, 0]
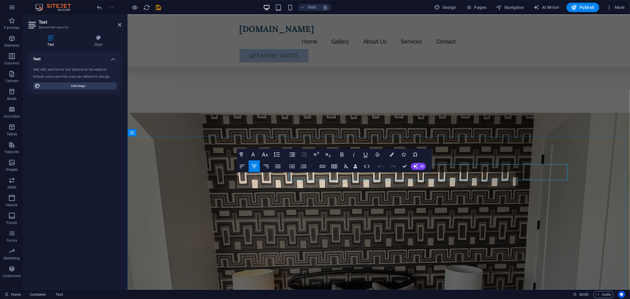
scroll to position [509, 0]
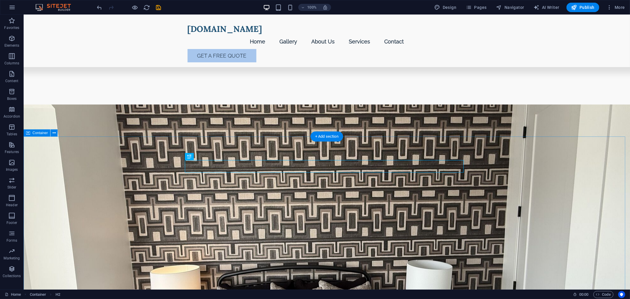
scroll to position [501, 0]
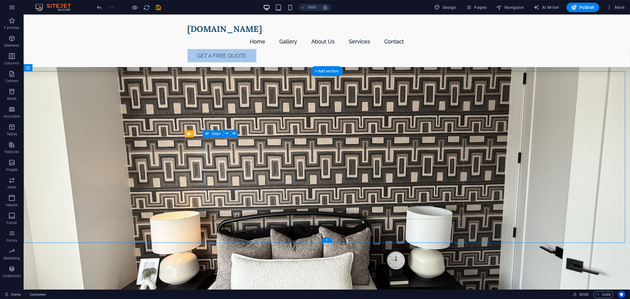
scroll to position [567, 0]
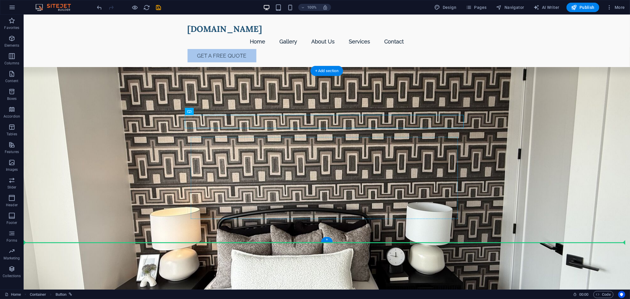
drag, startPoint x: 335, startPoint y: 120, endPoint x: 316, endPoint y: 213, distance: 95.2
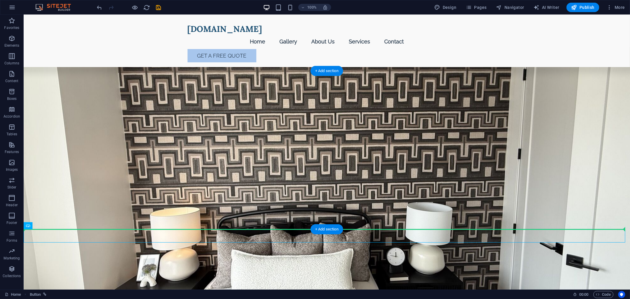
drag, startPoint x: 338, startPoint y: 235, endPoint x: 339, endPoint y: 215, distance: 19.8
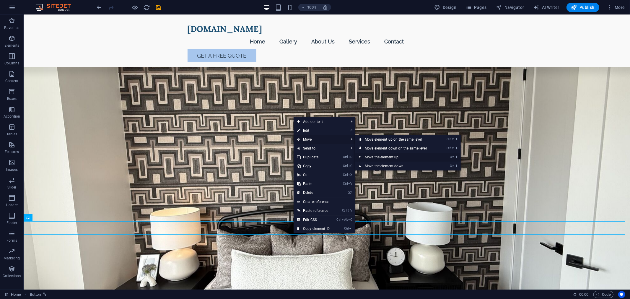
click at [378, 155] on link "Ctrl ⬆ Move the element up" at bounding box center [396, 157] width 83 height 9
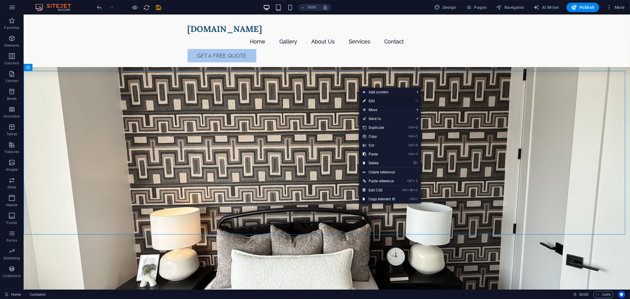
click at [375, 101] on link "⏎ Edit" at bounding box center [379, 101] width 40 height 9
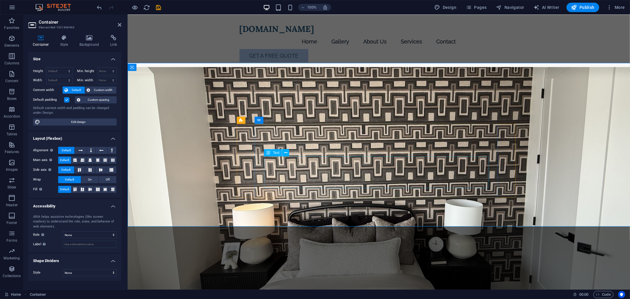
scroll to position [574, 0]
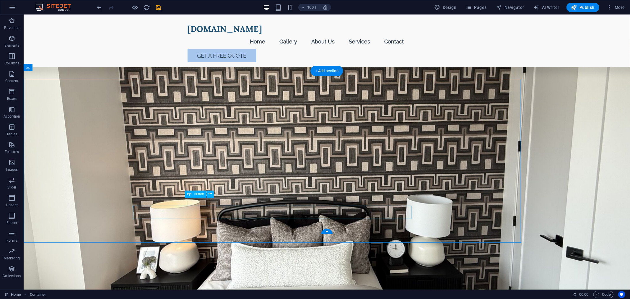
scroll to position [567, 0]
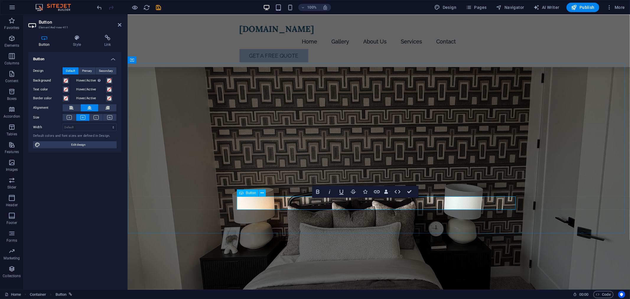
scroll to position [582, 0]
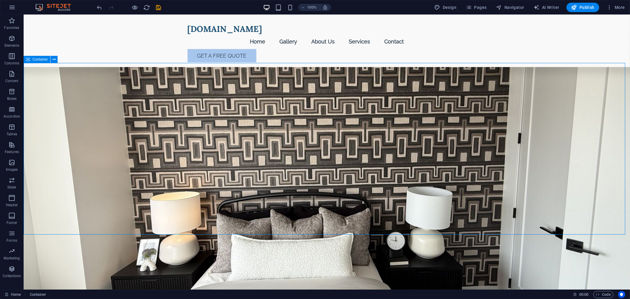
scroll to position [574, 0]
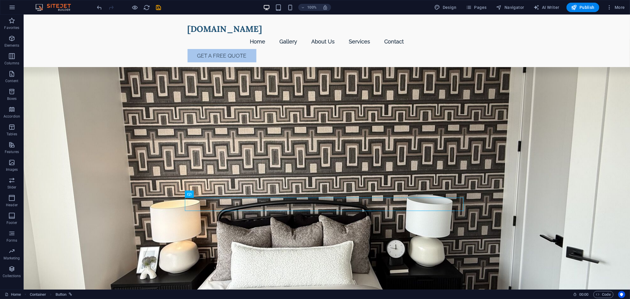
click at [131, 6] on div at bounding box center [129, 7] width 66 height 9
click at [132, 6] on icon "button" at bounding box center [135, 7] width 7 height 7
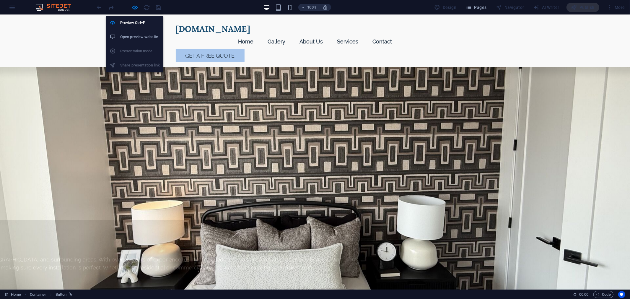
scroll to position [567, 0]
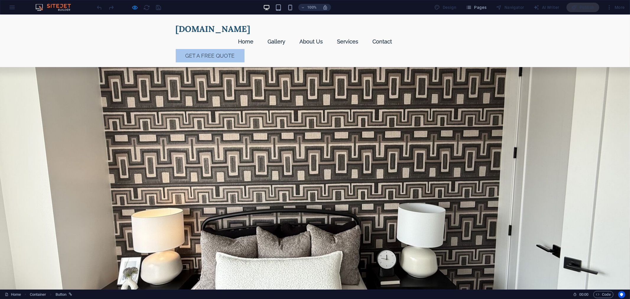
click at [135, 4] on icon "button" at bounding box center [135, 7] width 7 height 7
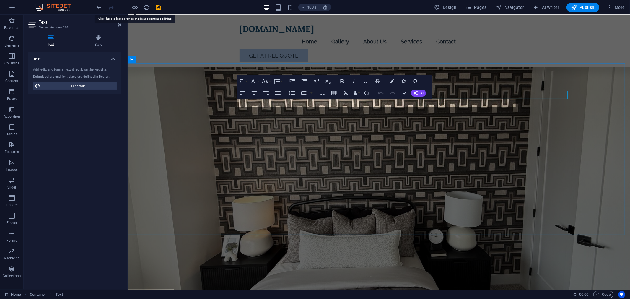
scroll to position [582, 0]
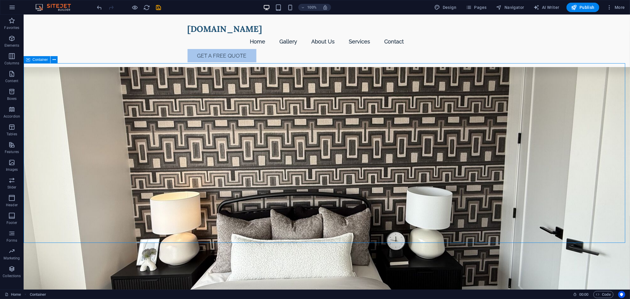
scroll to position [574, 0]
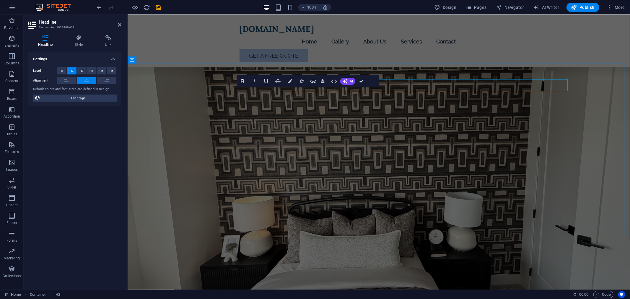
click at [190, 29] on div "[DOMAIN_NAME] Menu Home Gallery About Us Services Contact Get a Free Quote" at bounding box center [378, 40] width 502 height 52
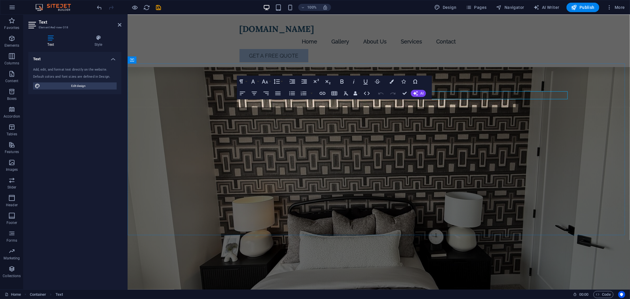
scroll to position [582, 0]
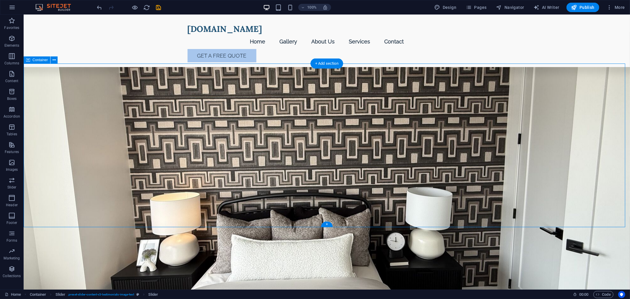
scroll to position [574, 0]
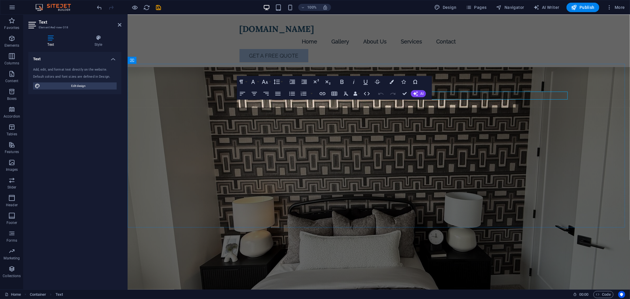
scroll to position [582, 0]
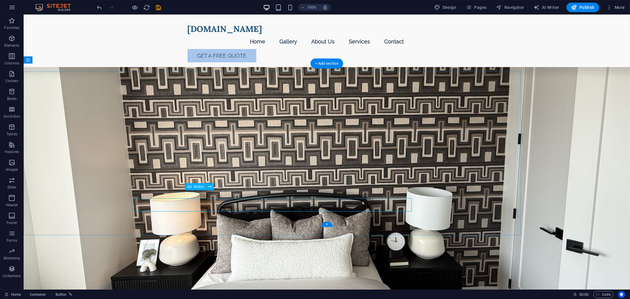
scroll to position [574, 0]
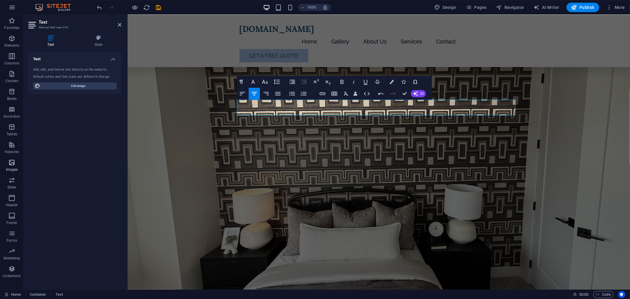
click at [11, 170] on p "Images" at bounding box center [12, 169] width 12 height 5
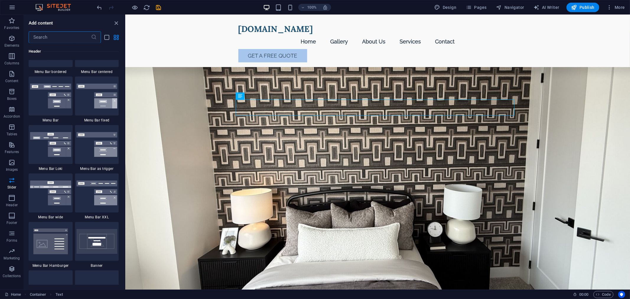
scroll to position [3648, 0]
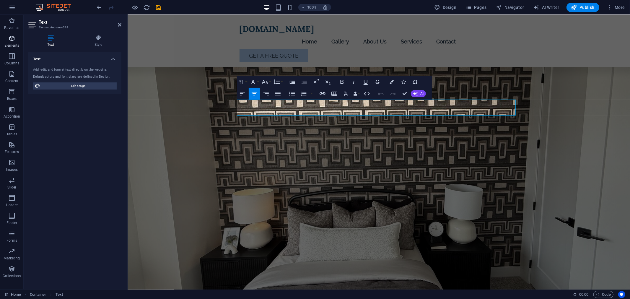
click at [10, 39] on icon "button" at bounding box center [11, 38] width 7 height 7
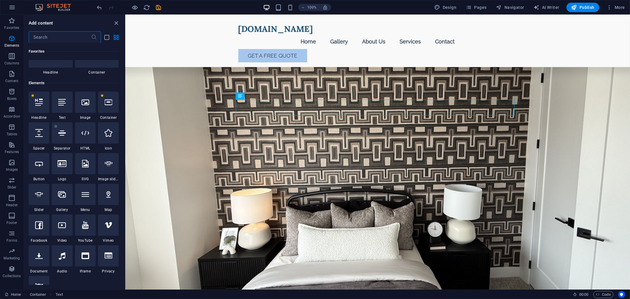
scroll to position [63, 0]
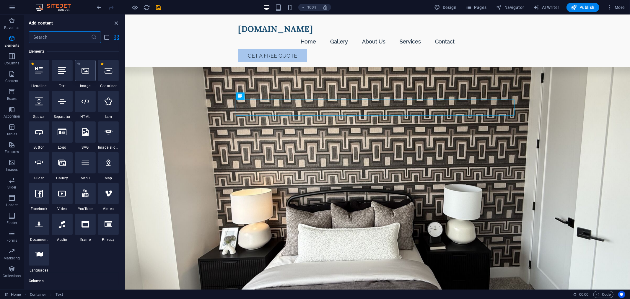
click at [87, 78] on div at bounding box center [85, 70] width 21 height 21
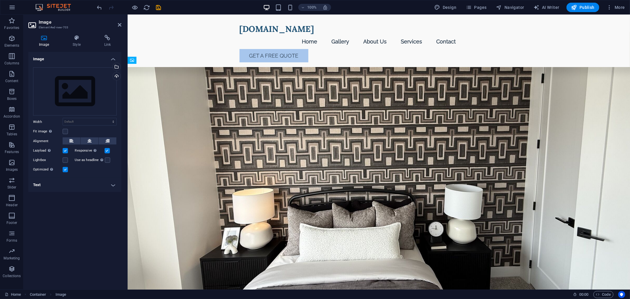
drag, startPoint x: 295, startPoint y: 117, endPoint x: 375, endPoint y: 156, distance: 89.1
click at [246, 120] on span "Image" at bounding box center [251, 121] width 10 height 4
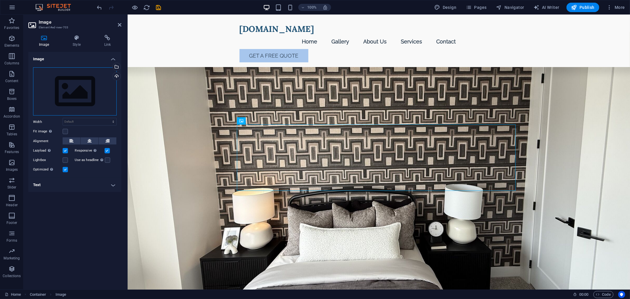
click at [86, 89] on div "Drag files here, click to choose files or select files from Files or our free s…" at bounding box center [75, 91] width 84 height 48
click at [86, 89] on body "[DOMAIN_NAME] Home Favorites Elements Columns Content Boxes Accordion Tables Fe…" at bounding box center [315, 149] width 630 height 299
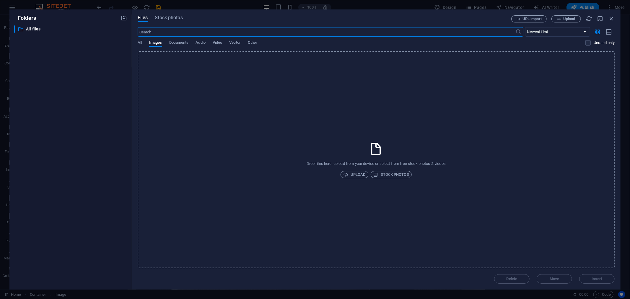
scroll to position [606, 0]
click at [557, 20] on icon "button" at bounding box center [559, 19] width 4 height 4
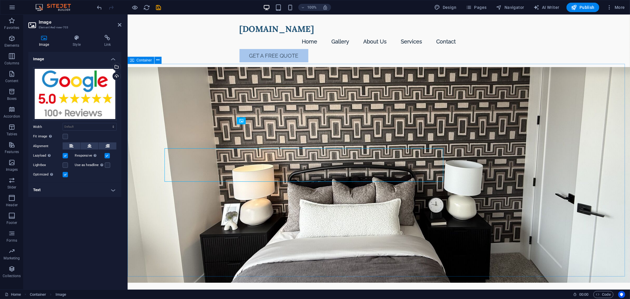
scroll to position [582, 0]
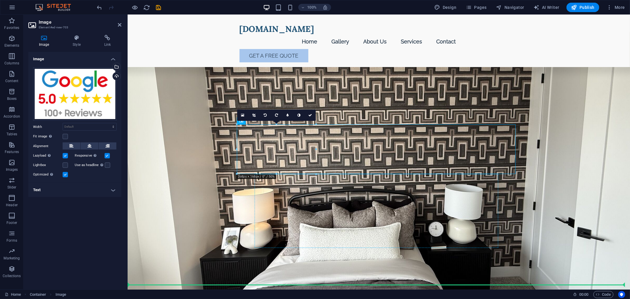
drag, startPoint x: 286, startPoint y: 150, endPoint x: 363, endPoint y: 229, distance: 110.2
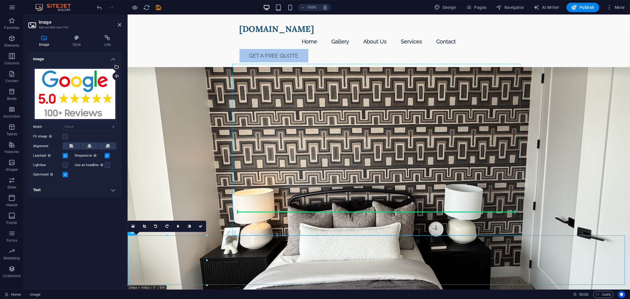
drag, startPoint x: 188, startPoint y: 251, endPoint x: 372, endPoint y: 205, distance: 189.8
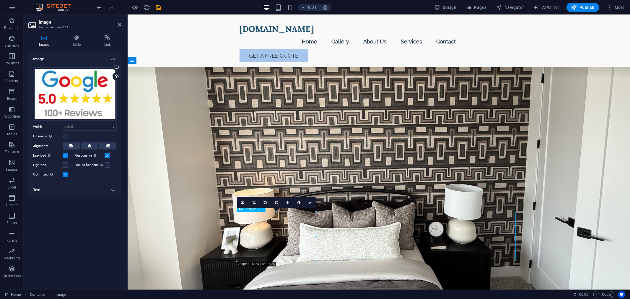
drag, startPoint x: 296, startPoint y: 238, endPoint x: 335, endPoint y: 238, distance: 39.3
click at [85, 144] on button at bounding box center [90, 145] width 18 height 7
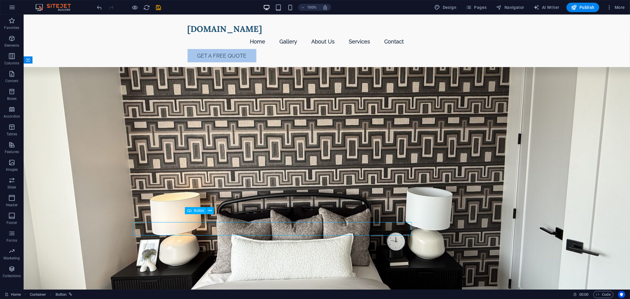
scroll to position [574, 0]
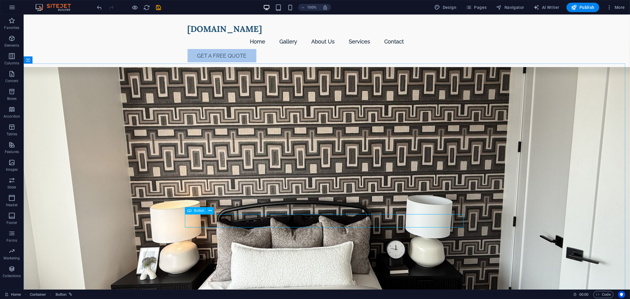
click at [200, 210] on span "Button" at bounding box center [199, 211] width 10 height 4
click at [209, 193] on icon at bounding box center [210, 195] width 3 height 6
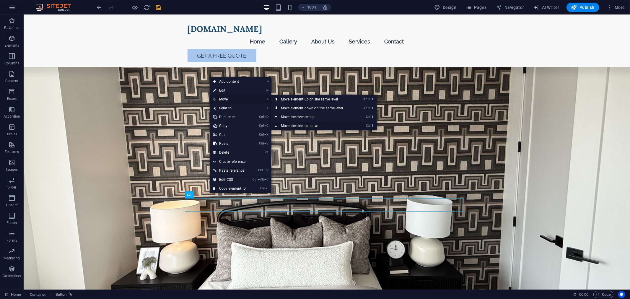
drag, startPoint x: 300, startPoint y: 124, endPoint x: 276, endPoint y: 110, distance: 27.7
click at [300, 124] on link "Ctrl ⬇ Move the element down" at bounding box center [312, 125] width 83 height 9
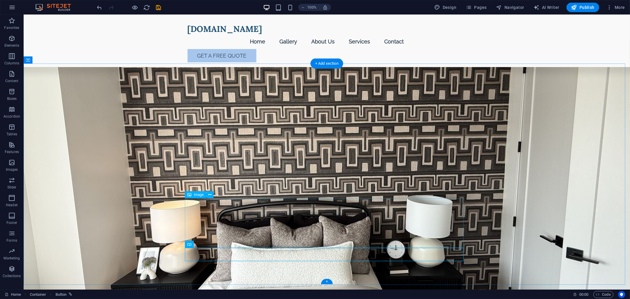
click at [207, 202] on button at bounding box center [209, 202] width 7 height 7
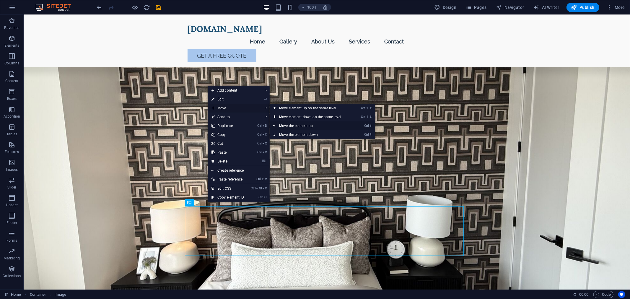
click at [315, 125] on link "Ctrl ⬆ Move the element up" at bounding box center [310, 125] width 83 height 9
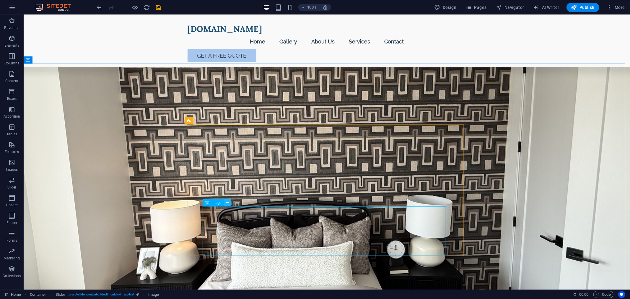
click at [226, 202] on icon at bounding box center [227, 203] width 3 height 6
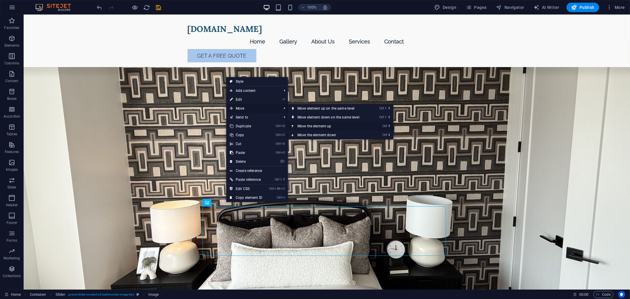
click at [322, 125] on link "Ctrl ⬆ Move the element up" at bounding box center [329, 126] width 83 height 9
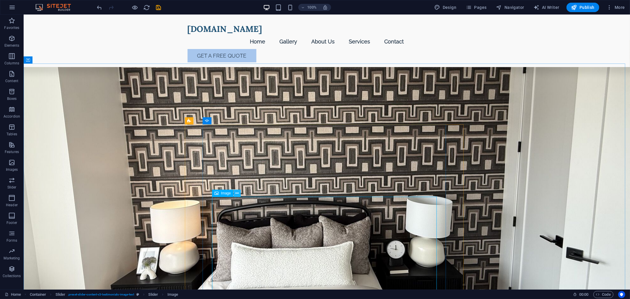
click at [236, 192] on icon at bounding box center [236, 193] width 3 height 6
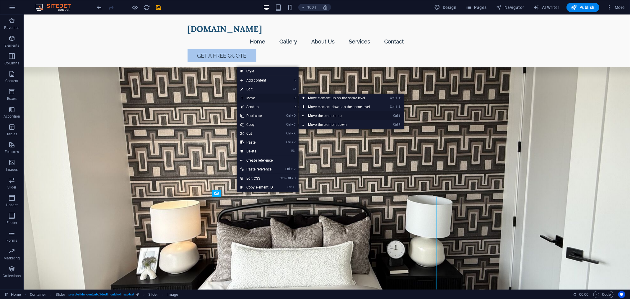
click at [332, 115] on link "Ctrl ⬆ Move the element up" at bounding box center [339, 115] width 83 height 9
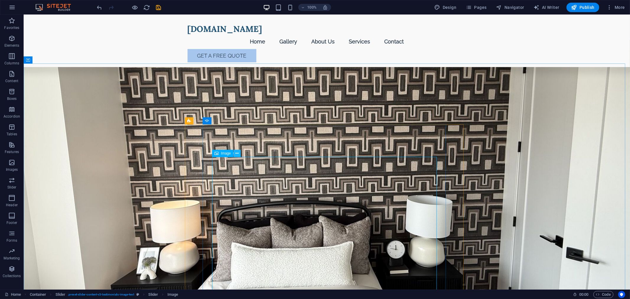
drag, startPoint x: 238, startPoint y: 153, endPoint x: 238, endPoint y: 127, distance: 26.0
click at [238, 153] on icon at bounding box center [236, 153] width 3 height 6
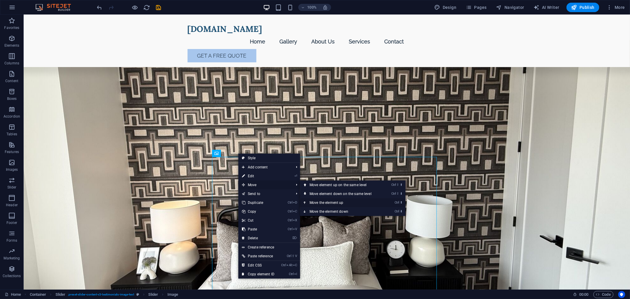
click at [321, 201] on link "Ctrl ⬆ Move the element up" at bounding box center [341, 202] width 83 height 9
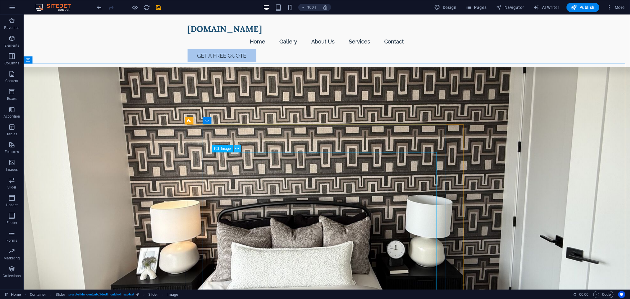
drag, startPoint x: 238, startPoint y: 149, endPoint x: 266, endPoint y: 154, distance: 28.8
click at [238, 149] on icon at bounding box center [236, 149] width 3 height 6
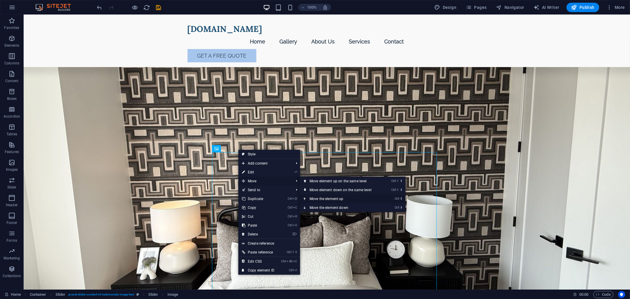
click at [349, 199] on link "Ctrl ⬆ Move the element up" at bounding box center [341, 198] width 83 height 9
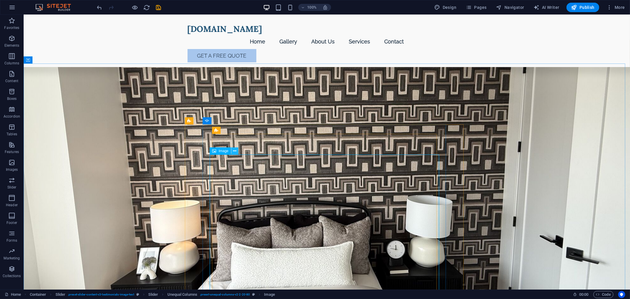
click at [233, 151] on icon at bounding box center [234, 151] width 3 height 6
click at [234, 150] on icon at bounding box center [234, 151] width 3 height 6
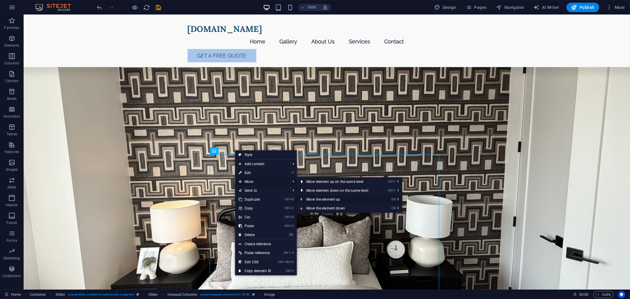
drag, startPoint x: 325, startPoint y: 200, endPoint x: 296, endPoint y: 182, distance: 33.8
click at [325, 200] on link "Ctrl ⬆ Move the element up" at bounding box center [338, 199] width 83 height 9
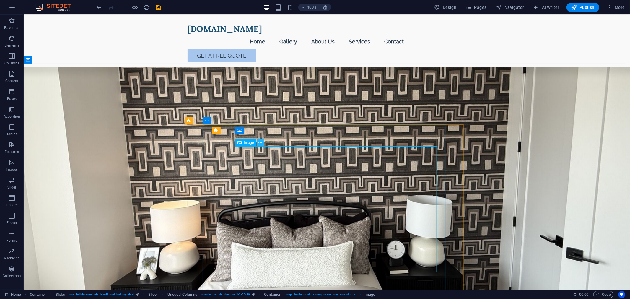
drag, startPoint x: 260, startPoint y: 141, endPoint x: 277, endPoint y: 137, distance: 16.7
click at [260, 141] on icon at bounding box center [259, 142] width 3 height 6
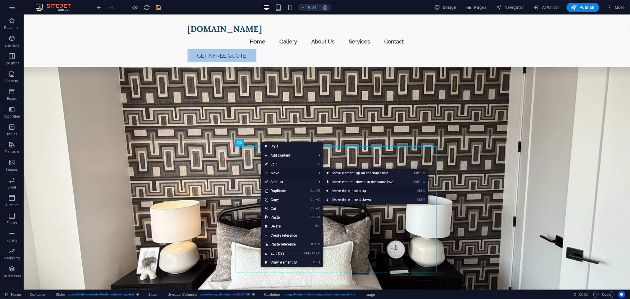
click at [342, 189] on link "Ctrl ⬆ Move the element up" at bounding box center [364, 190] width 83 height 9
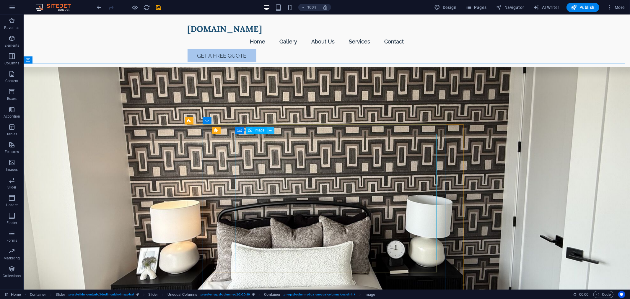
drag, startPoint x: 269, startPoint y: 130, endPoint x: 266, endPoint y: 122, distance: 9.5
click at [269, 130] on icon at bounding box center [270, 130] width 3 height 6
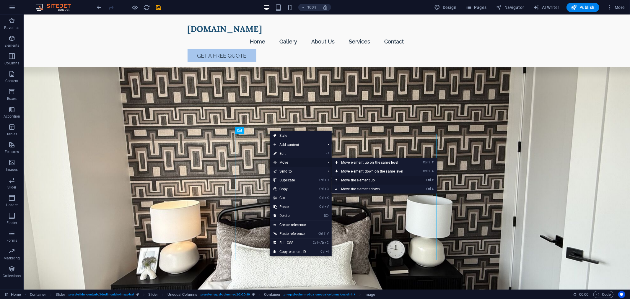
drag, startPoint x: 357, startPoint y: 177, endPoint x: 331, endPoint y: 163, distance: 29.1
click at [357, 177] on link "Ctrl ⬆ Move the element up" at bounding box center [372, 180] width 83 height 9
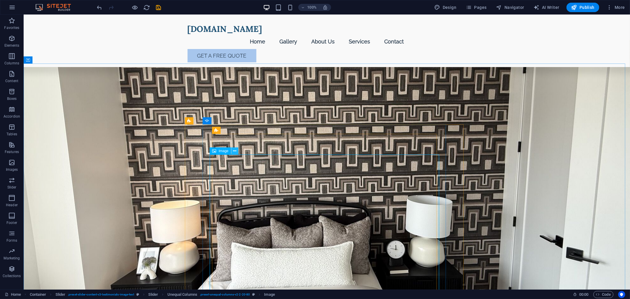
drag, startPoint x: 235, startPoint y: 150, endPoint x: 237, endPoint y: 131, distance: 19.1
click at [235, 150] on icon at bounding box center [234, 151] width 3 height 6
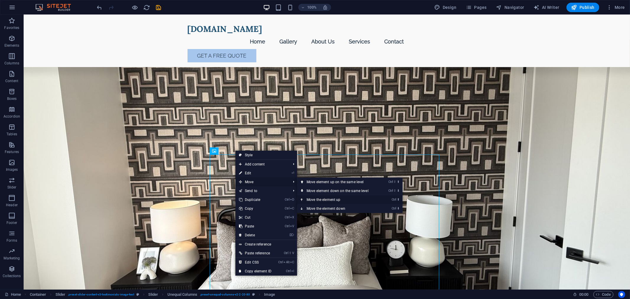
click at [315, 197] on link "Ctrl ⬆ Move the element up" at bounding box center [338, 199] width 83 height 9
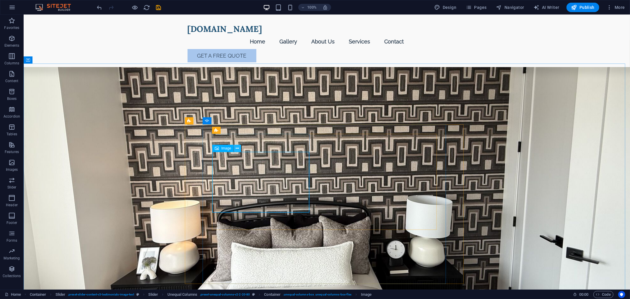
click at [238, 149] on icon at bounding box center [237, 148] width 3 height 6
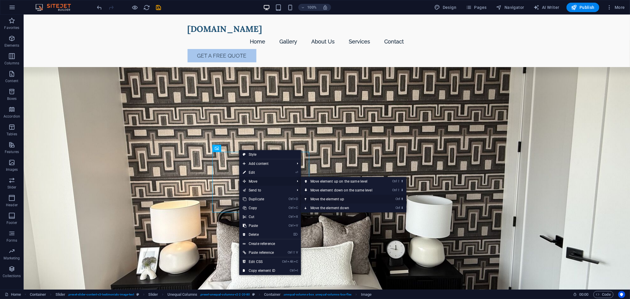
drag, startPoint x: 317, startPoint y: 198, endPoint x: 291, endPoint y: 180, distance: 31.4
click at [317, 198] on link "Ctrl ⬆ Move the element up" at bounding box center [342, 199] width 83 height 9
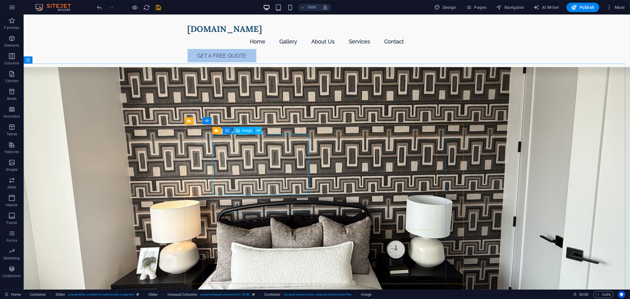
click at [257, 130] on icon at bounding box center [257, 131] width 3 height 6
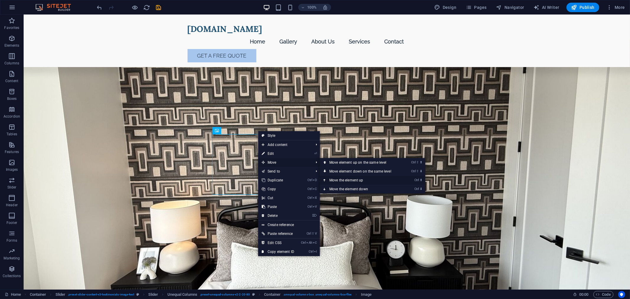
drag, startPoint x: 339, startPoint y: 179, endPoint x: 269, endPoint y: 129, distance: 86.2
click at [339, 179] on link "Ctrl ⬆ Move the element up" at bounding box center [361, 180] width 83 height 9
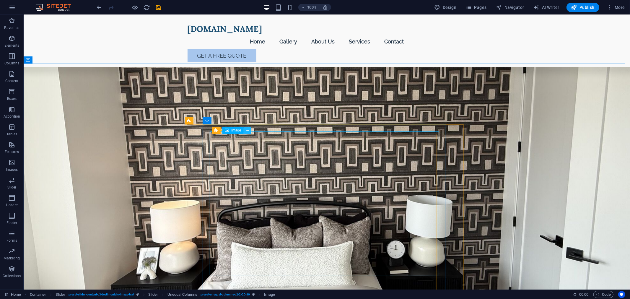
drag, startPoint x: 249, startPoint y: 129, endPoint x: 280, endPoint y: 129, distance: 31.3
click at [249, 129] on button at bounding box center [247, 130] width 7 height 7
click at [247, 131] on icon at bounding box center [247, 130] width 3 height 6
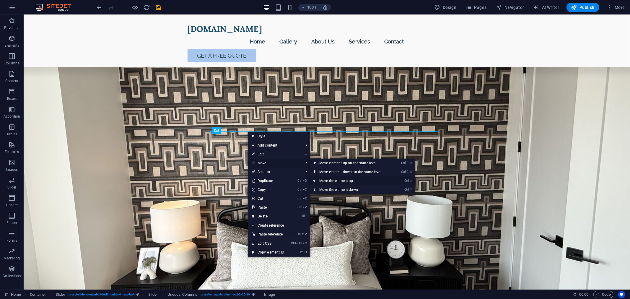
click at [333, 178] on link "Ctrl ⬆ Move the element up" at bounding box center [351, 180] width 83 height 9
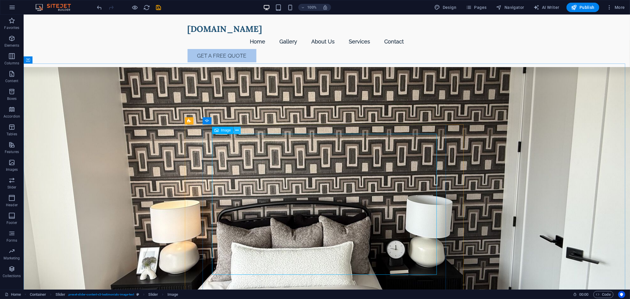
drag, startPoint x: 238, startPoint y: 132, endPoint x: 242, endPoint y: 126, distance: 7.4
click at [238, 132] on icon at bounding box center [236, 130] width 3 height 6
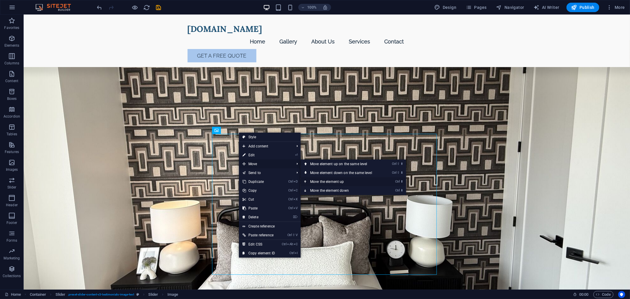
click at [324, 179] on link "Ctrl ⬆ Move the element up" at bounding box center [341, 181] width 83 height 9
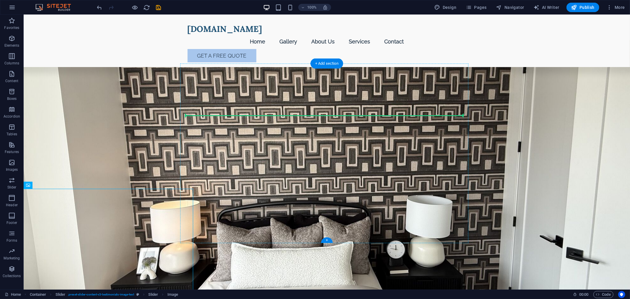
drag, startPoint x: 54, startPoint y: 200, endPoint x: 294, endPoint y: 116, distance: 253.7
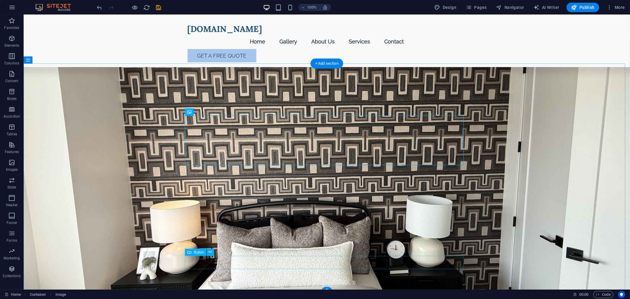
click at [209, 252] on icon at bounding box center [210, 252] width 3 height 6
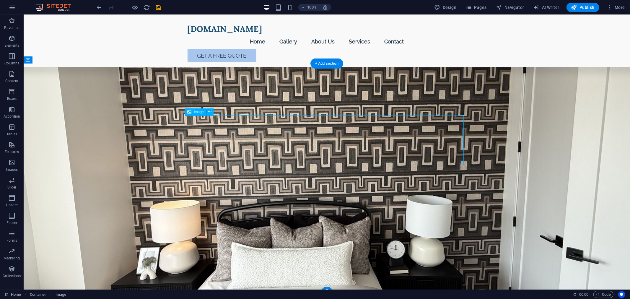
drag, startPoint x: 491, startPoint y: 173, endPoint x: 461, endPoint y: 205, distance: 44.5
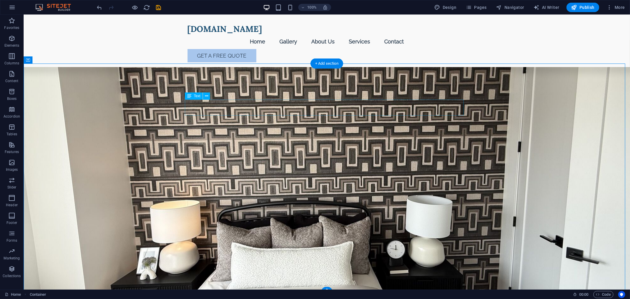
click at [205, 95] on icon at bounding box center [206, 96] width 3 height 6
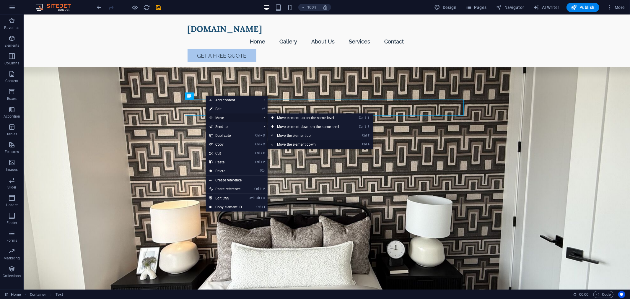
click at [304, 143] on link "Ctrl ⬇ Move the element down" at bounding box center [308, 144] width 83 height 9
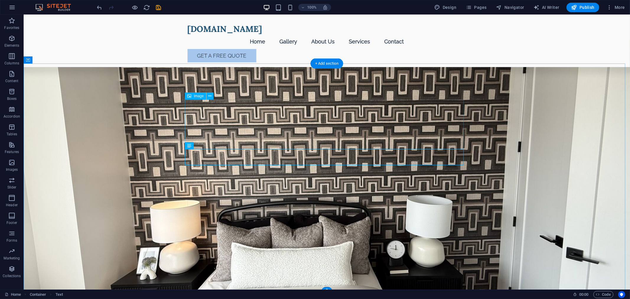
drag, startPoint x: 198, startPoint y: 113, endPoint x: 209, endPoint y: 93, distance: 22.0
click at [209, 93] on icon at bounding box center [209, 96] width 3 height 6
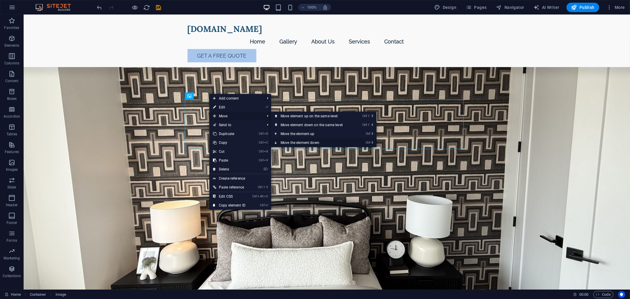
click at [299, 144] on link "Ctrl ⬇ Move the element down" at bounding box center [312, 142] width 83 height 9
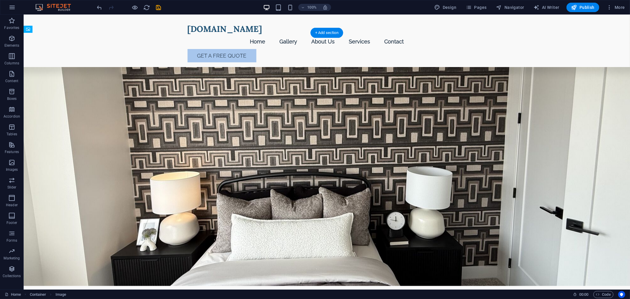
scroll to position [604, 0]
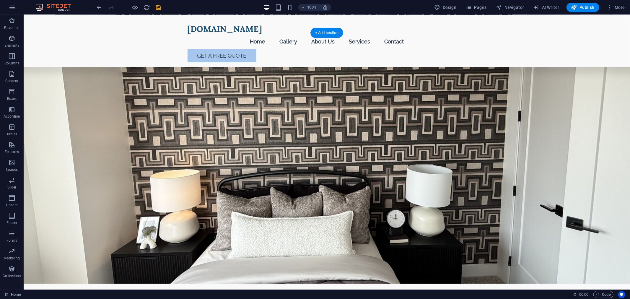
drag, startPoint x: 335, startPoint y: 136, endPoint x: 343, endPoint y: 201, distance: 65.5
click at [210, 185] on icon at bounding box center [209, 185] width 3 height 6
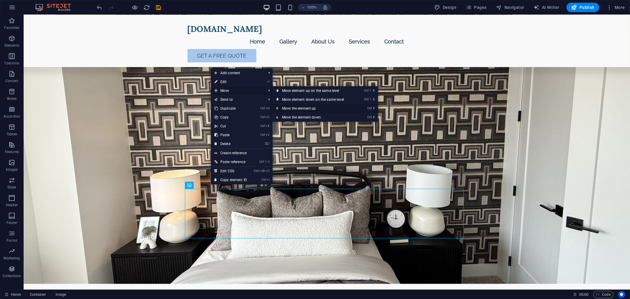
drag, startPoint x: 296, startPoint y: 109, endPoint x: 374, endPoint y: 146, distance: 86.1
click at [296, 109] on link "Ctrl ⬆ Move the element up" at bounding box center [313, 108] width 83 height 9
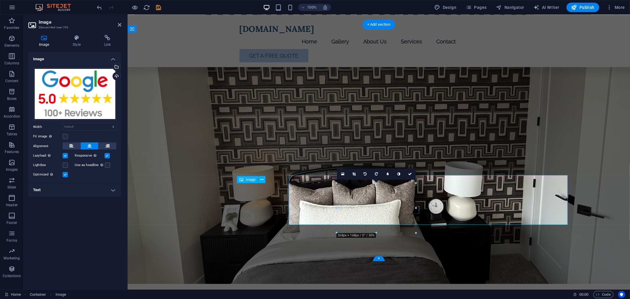
scroll to position [613, 0]
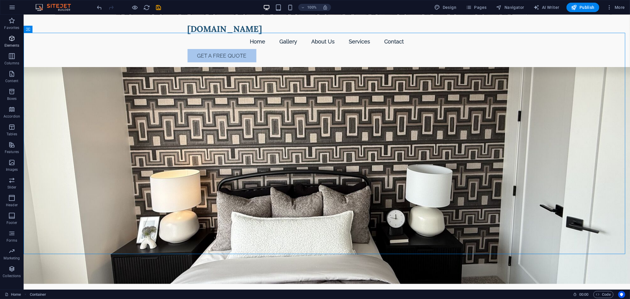
click at [16, 38] on span "Elements" at bounding box center [12, 42] width 24 height 14
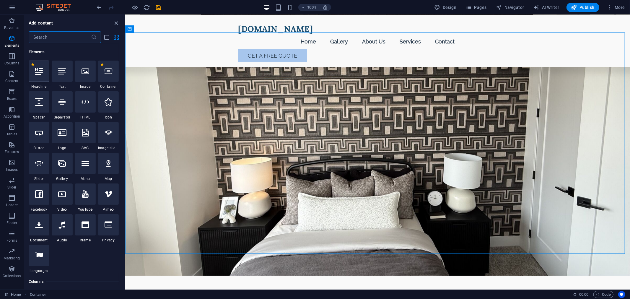
scroll to position [63, 0]
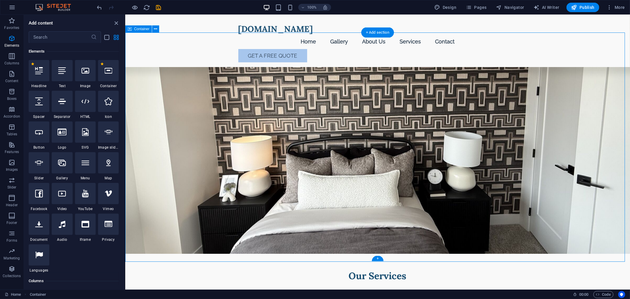
scroll to position [645, 0]
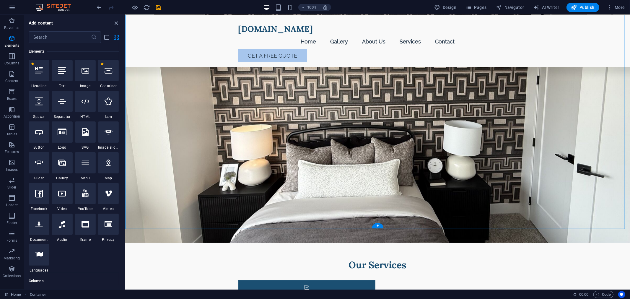
click at [115, 22] on icon "close panel" at bounding box center [116, 23] width 7 height 7
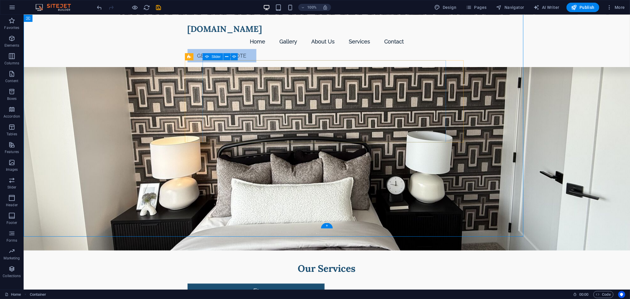
scroll to position [572, 0]
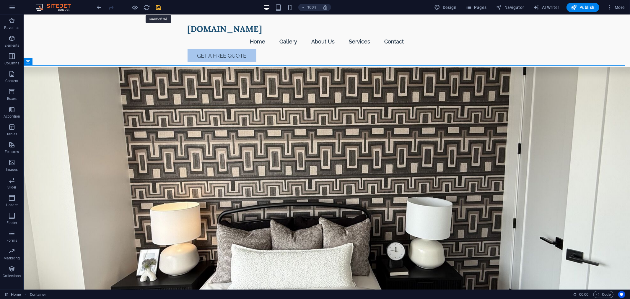
click at [157, 5] on icon "save" at bounding box center [158, 7] width 7 height 7
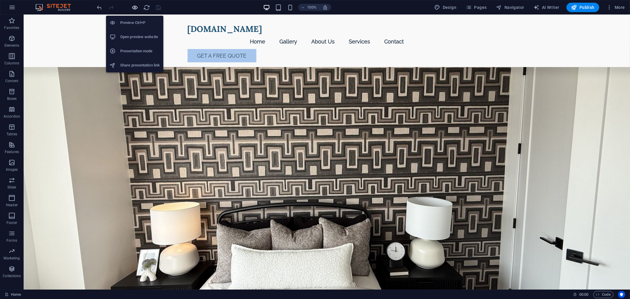
drag, startPoint x: 134, startPoint y: 6, endPoint x: 242, endPoint y: 4, distance: 108.1
click at [134, 6] on icon "button" at bounding box center [135, 7] width 7 height 7
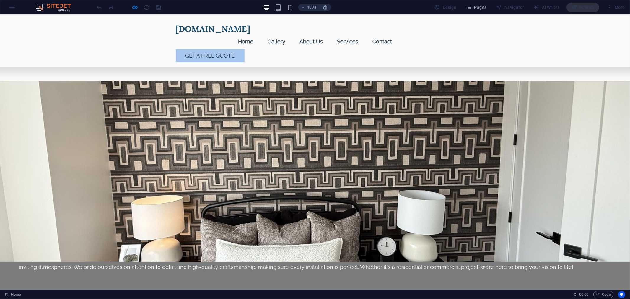
scroll to position [590, 0]
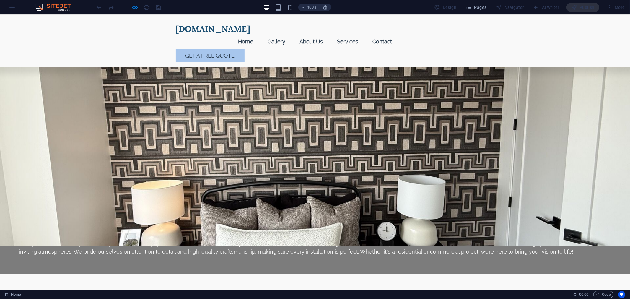
drag, startPoint x: 293, startPoint y: 80, endPoint x: 372, endPoint y: 83, distance: 79.4
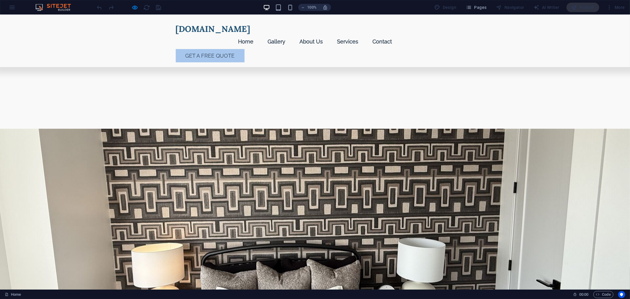
scroll to position [557, 0]
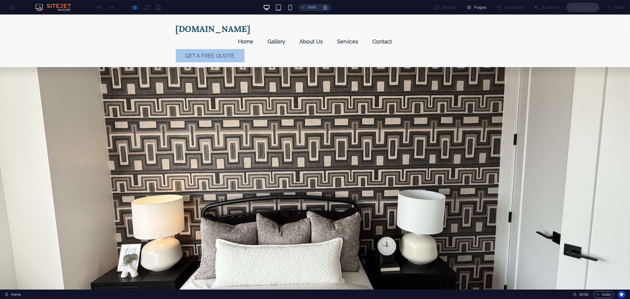
scroll to position [590, 0]
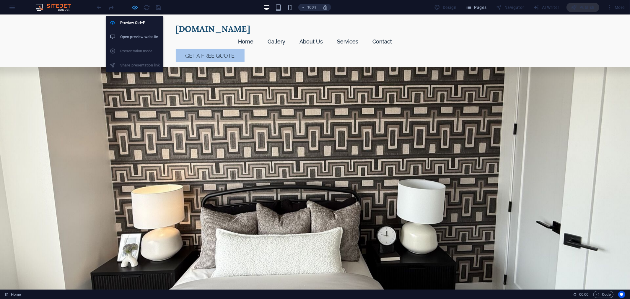
click at [138, 6] on icon "button" at bounding box center [135, 7] width 7 height 7
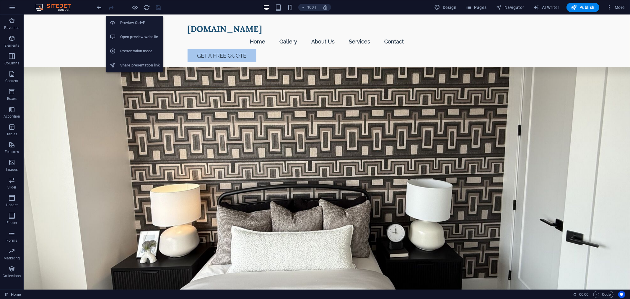
scroll to position [598, 0]
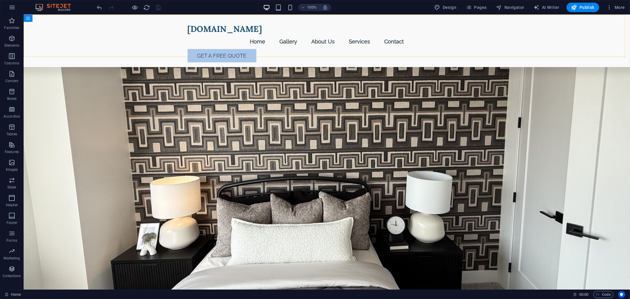
drag, startPoint x: 319, startPoint y: 200, endPoint x: 329, endPoint y: 96, distance: 104.9
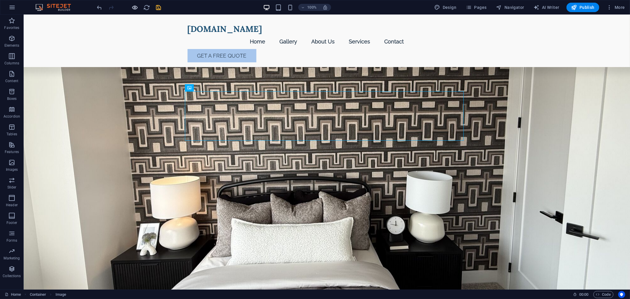
click at [136, 9] on icon "button" at bounding box center [135, 7] width 7 height 7
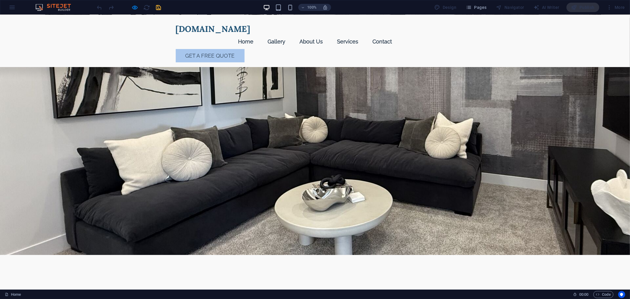
scroll to position [0, 0]
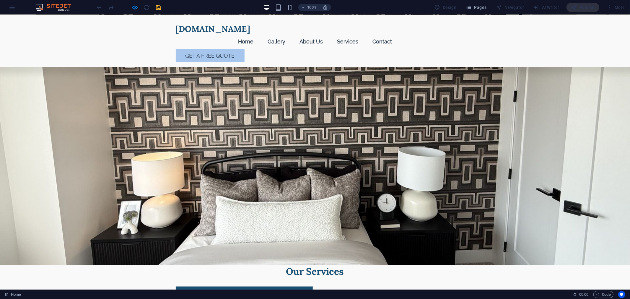
scroll to position [590, 0]
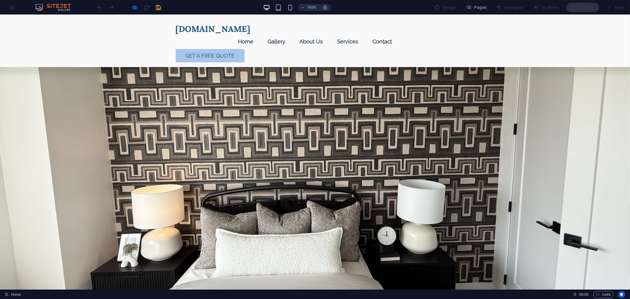
click at [129, 7] on div at bounding box center [129, 7] width 66 height 9
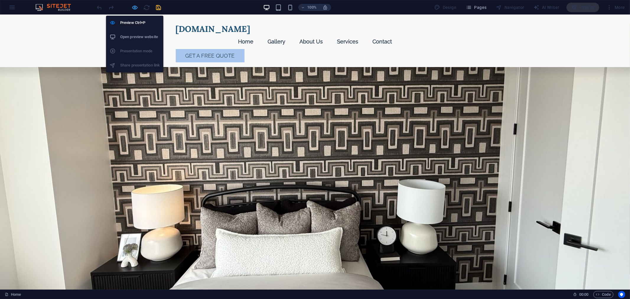
click at [135, 7] on icon "button" at bounding box center [135, 7] width 7 height 7
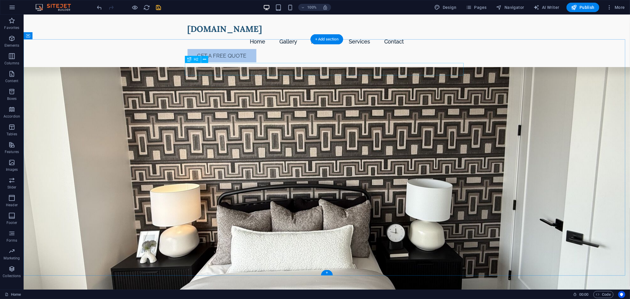
scroll to position [598, 0]
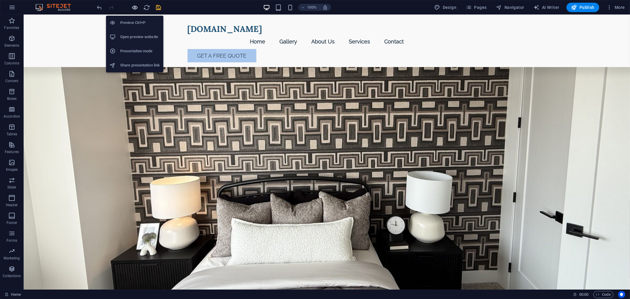
click at [134, 8] on icon "button" at bounding box center [135, 7] width 7 height 7
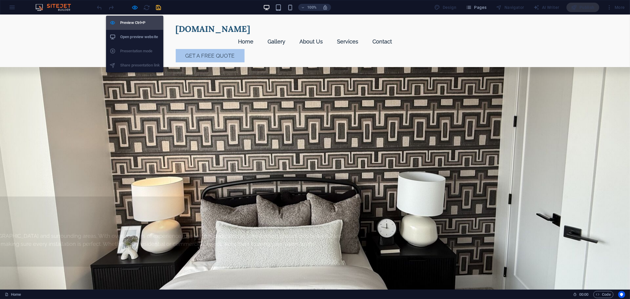
scroll to position [590, 0]
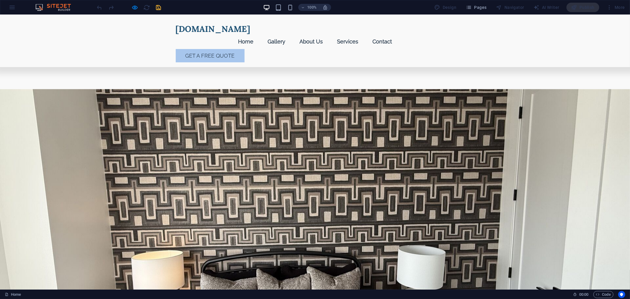
scroll to position [393, 0]
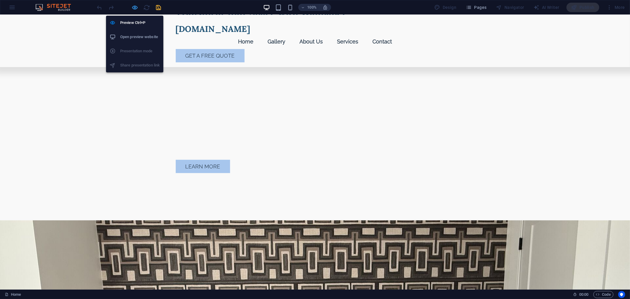
click at [136, 6] on icon "button" at bounding box center [135, 7] width 7 height 7
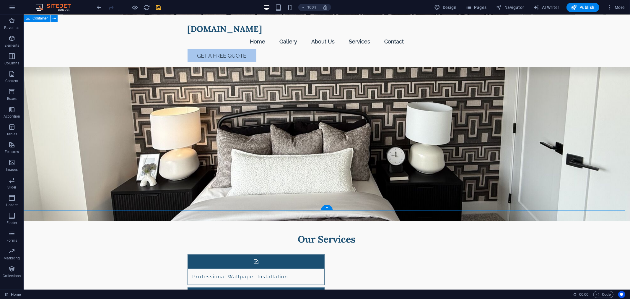
scroll to position [656, 0]
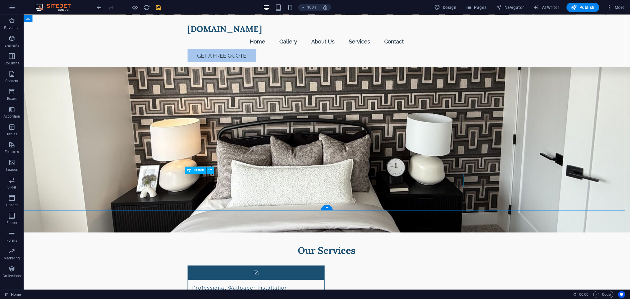
click at [210, 171] on icon at bounding box center [210, 170] width 3 height 6
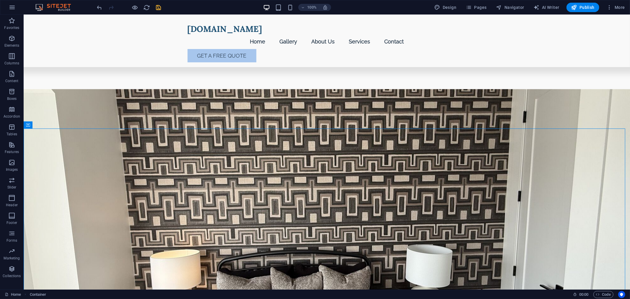
scroll to position [459, 0]
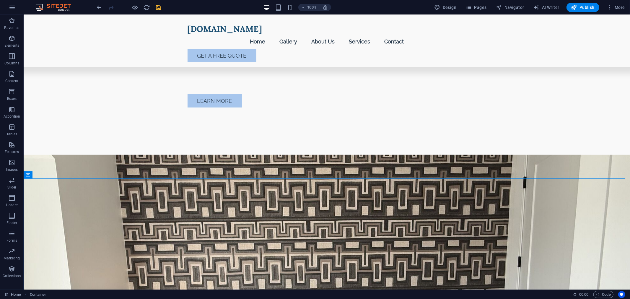
drag, startPoint x: 148, startPoint y: 1, endPoint x: 156, endPoint y: 6, distance: 9.9
click at [156, 6] on icon "save" at bounding box center [158, 7] width 7 height 7
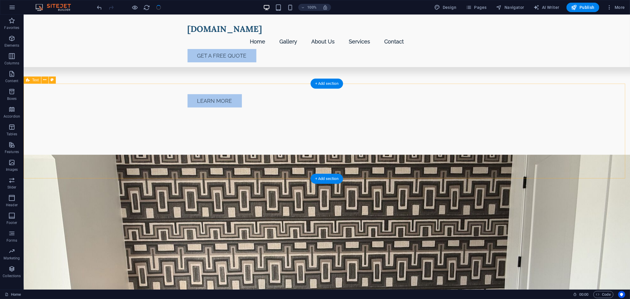
checkbox input "false"
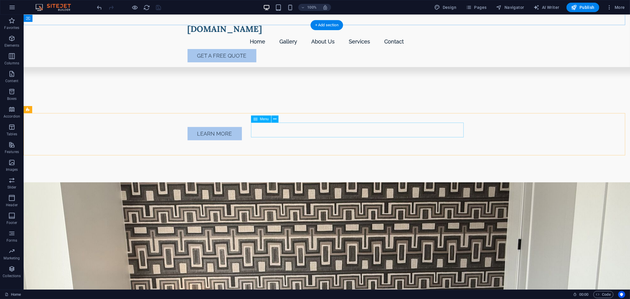
scroll to position [295, 0]
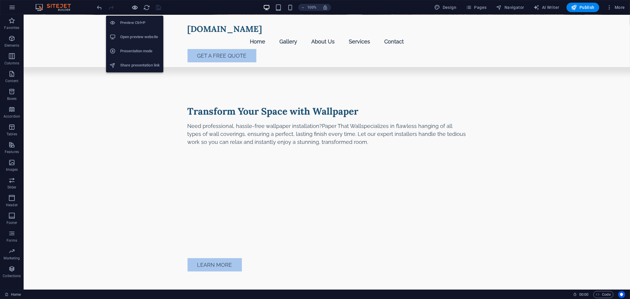
drag, startPoint x: 133, startPoint y: 6, endPoint x: 321, endPoint y: 4, distance: 188.3
click at [133, 6] on icon "button" at bounding box center [135, 7] width 7 height 7
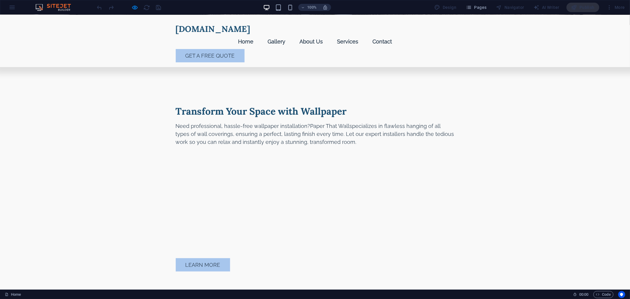
click at [290, 34] on link "Gallery" at bounding box center [276, 41] width 27 height 15
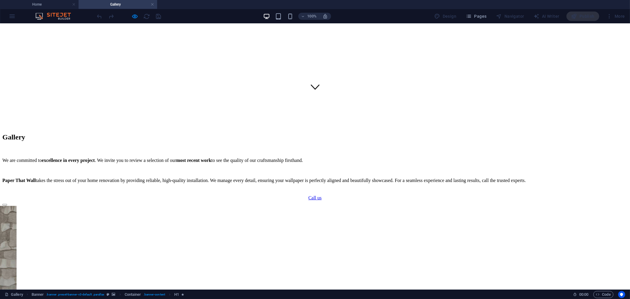
scroll to position [193, 0]
click at [249, 156] on div "We are committed to excellence in every project . We invite you to review a sel…" at bounding box center [314, 168] width 625 height 25
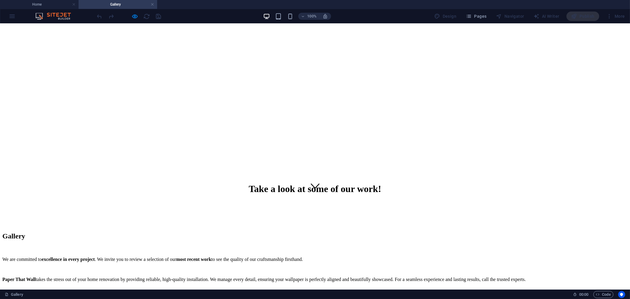
scroll to position [0, 0]
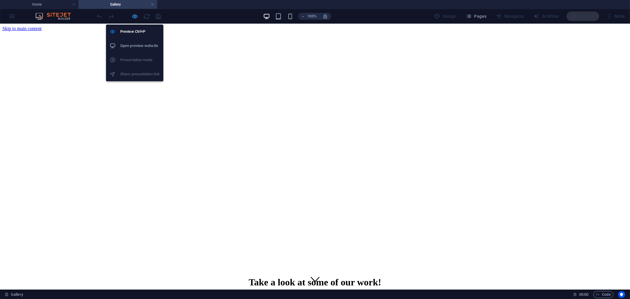
click at [133, 15] on icon "button" at bounding box center [135, 16] width 7 height 7
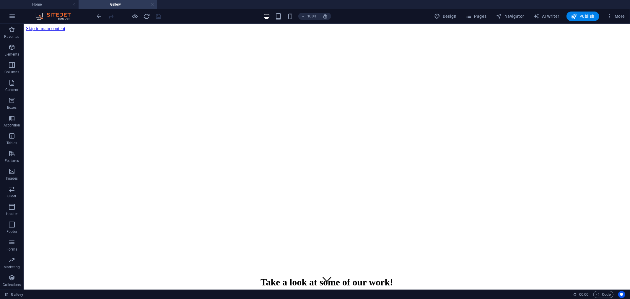
click at [151, 4] on link at bounding box center [153, 5] width 4 height 6
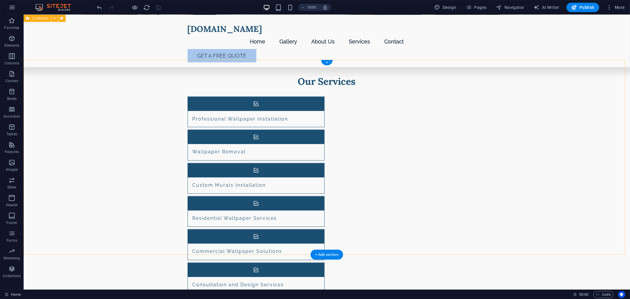
scroll to position [797, 0]
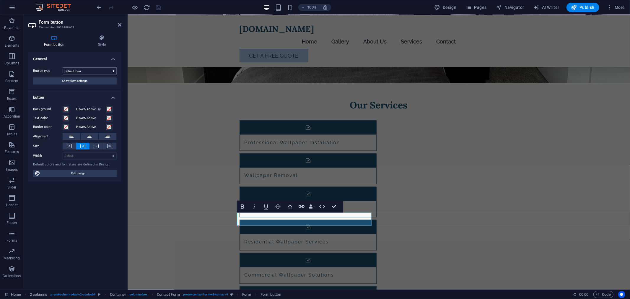
scroll to position [806, 0]
click at [99, 72] on select "Submit form Reset form No action" at bounding box center [90, 70] width 54 height 7
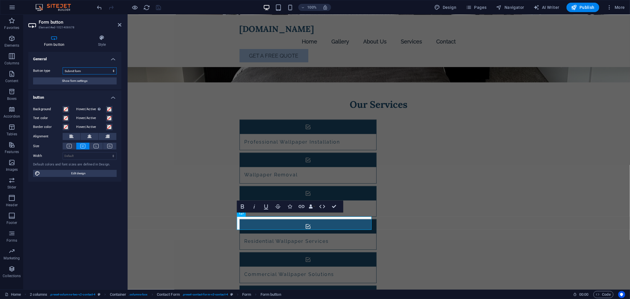
click at [100, 68] on select "Submit form Reset form No action" at bounding box center [90, 70] width 54 height 7
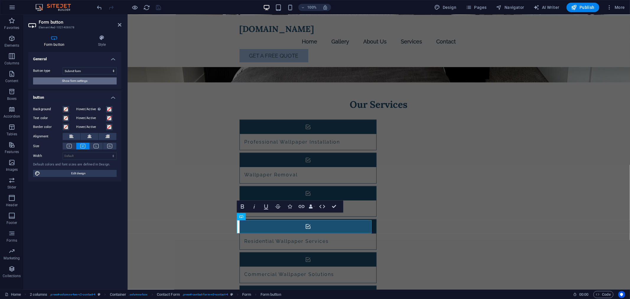
click at [94, 79] on button "Show form settings" at bounding box center [75, 80] width 84 height 7
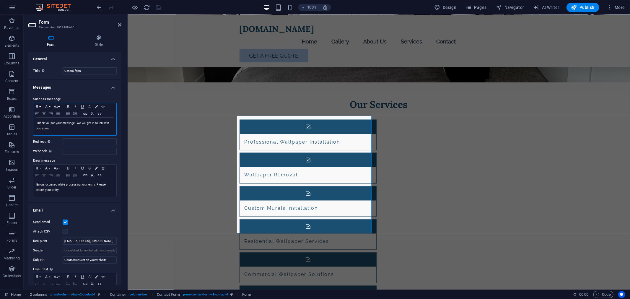
click at [67, 126] on p "Thank you for your message. We will get in touch with you soon!" at bounding box center [74, 125] width 77 height 11
click at [75, 129] on p "Thank you for your message. We will get in touch with you soon!" at bounding box center [74, 125] width 77 height 11
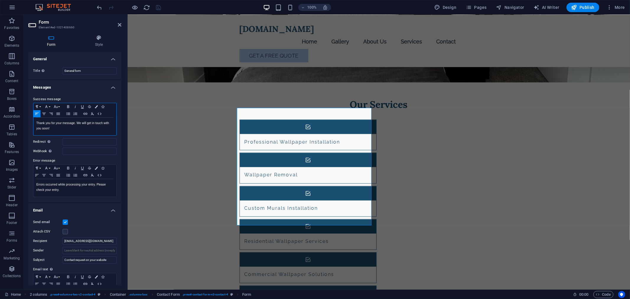
click at [81, 122] on p "Thank you for your message. We will get in touch with you soon!" at bounding box center [74, 125] width 77 height 11
click at [81, 130] on p "Thank you for your message. We will get in touch with you soon!" at bounding box center [74, 125] width 77 height 11
click at [88, 197] on div "Success message Paragraph Format Normal Heading 1 Heading 2 Heading 3 Heading 4…" at bounding box center [74, 146] width 93 height 111
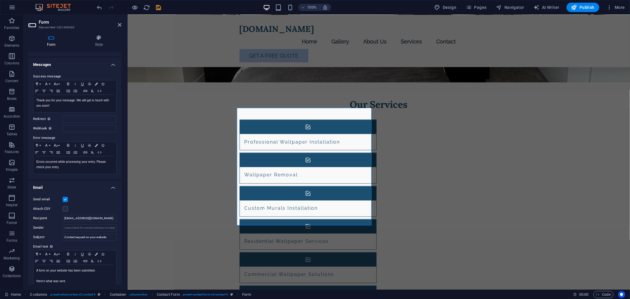
scroll to position [33, 0]
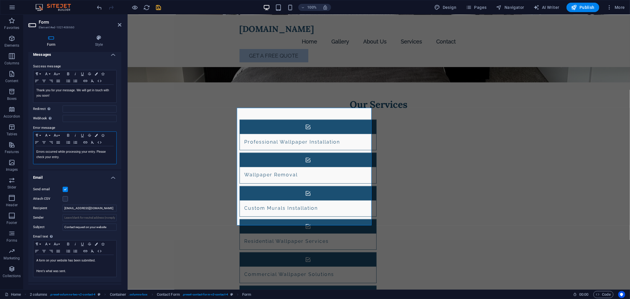
click at [69, 160] on div "Errors occurred while processing your entry. Please check your entry." at bounding box center [74, 155] width 83 height 18
drag, startPoint x: 66, startPoint y: 156, endPoint x: 53, endPoint y: 155, distance: 13.3
click at [53, 155] on p "Errors occurred while processing your entry. Please check your entry." at bounding box center [74, 154] width 77 height 11
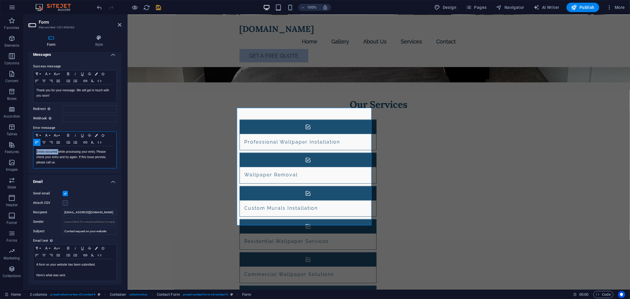
drag, startPoint x: 37, startPoint y: 151, endPoint x: 58, endPoint y: 151, distance: 21.0
click at [58, 151] on p "Errors occurred while processing your entry. Please check your entry and try ag…" at bounding box center [74, 157] width 77 height 16
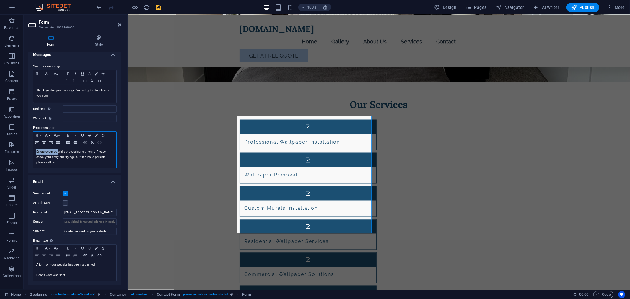
click at [62, 157] on p "Errors occurred while processing your entry. Please check your entry and try ag…" at bounding box center [74, 157] width 77 height 16
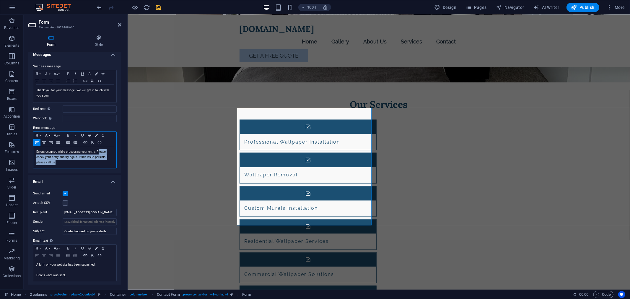
drag, startPoint x: 99, startPoint y: 152, endPoint x: 92, endPoint y: 161, distance: 10.6
click at [93, 161] on p "Errors occurred while processing your entry. Please check your entry and try ag…" at bounding box center [74, 157] width 77 height 16
click at [89, 163] on p "Errors occurred while processing your entry. Please check your entry and try ag…" at bounding box center [74, 157] width 77 height 16
click at [70, 163] on p "Errors occurred while processing your entry. Please check your entry and try ag…" at bounding box center [74, 157] width 77 height 16
click at [63, 163] on p "Errors occurred while processing your entry. Please check your entry and try ag…" at bounding box center [74, 157] width 77 height 16
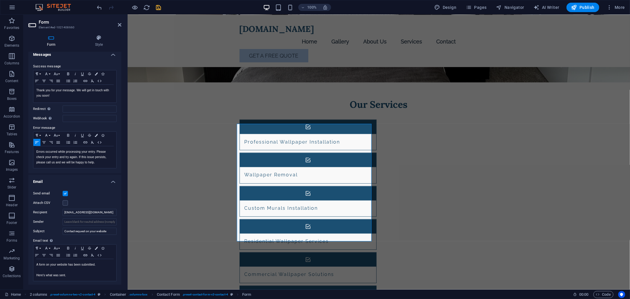
click at [88, 177] on h4 "Email" at bounding box center [74, 179] width 93 height 11
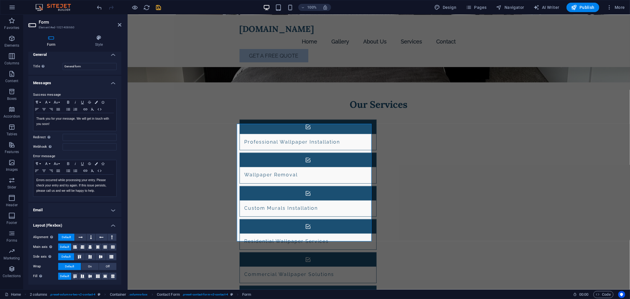
scroll to position [4, 0]
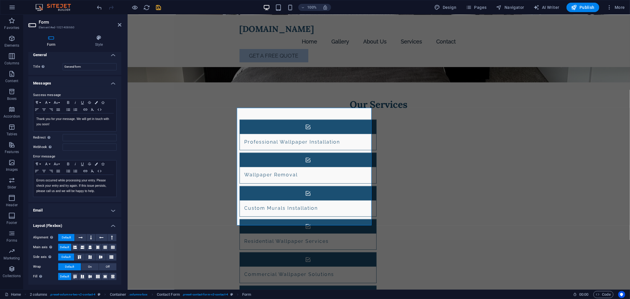
click at [99, 213] on h4 "Email" at bounding box center [74, 210] width 93 height 14
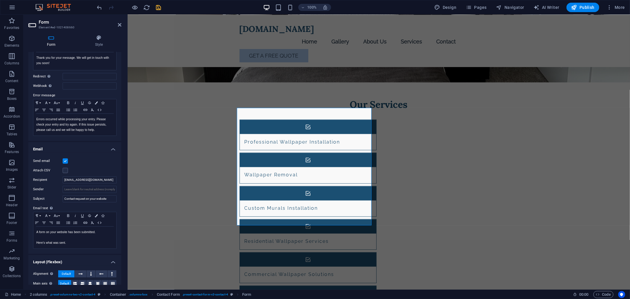
scroll to position [66, 0]
drag, startPoint x: 63, startPoint y: 179, endPoint x: 106, endPoint y: 180, distance: 43.1
click at [106, 180] on input "[EMAIL_ADDRESS][DOMAIN_NAME]" at bounding box center [90, 179] width 54 height 7
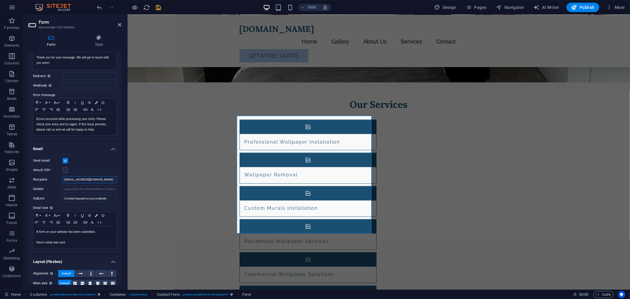
click at [104, 180] on input "[EMAIL_ADDRESS][DOMAIN_NAME]" at bounding box center [90, 179] width 54 height 7
click at [91, 189] on input "Sender" at bounding box center [90, 188] width 54 height 7
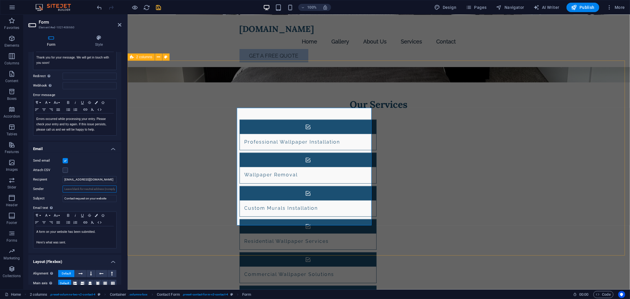
drag, startPoint x: 149, startPoint y: 188, endPoint x: 193, endPoint y: 190, distance: 44.4
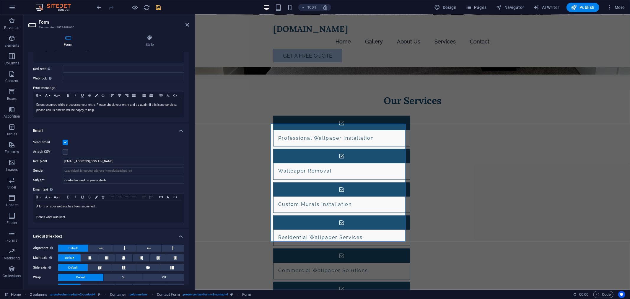
scroll to position [58, 0]
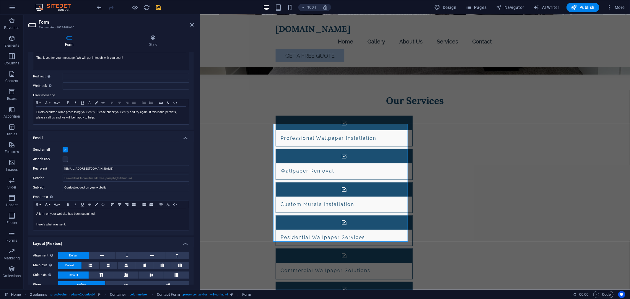
drag, startPoint x: 130, startPoint y: 104, endPoint x: 1, endPoint y: 99, distance: 129.4
click at [200, 113] on div "Form Element #ed-1021408660 Form Style General Title Define a name for the form…" at bounding box center [327, 152] width 606 height 274
click at [148, 179] on input "Sender" at bounding box center [126, 177] width 126 height 7
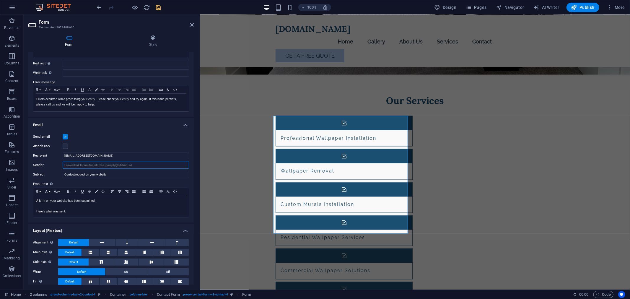
scroll to position [76, 0]
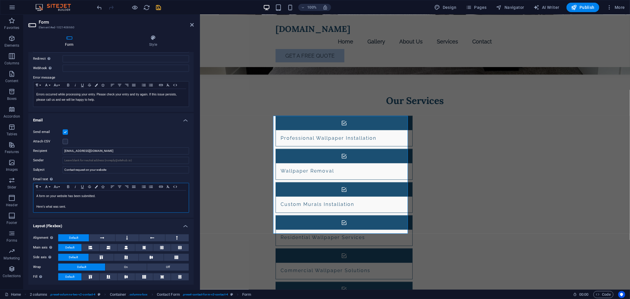
click at [105, 204] on p "Here's what was sent." at bounding box center [110, 206] width 149 height 5
drag, startPoint x: 105, startPoint y: 204, endPoint x: 131, endPoint y: 219, distance: 30.0
click at [131, 219] on ul "General Title Define a name for the form. General form Messages Success message…" at bounding box center [110, 130] width 165 height 309
click at [127, 216] on div "Send email Attach CSV Recipient [EMAIL_ADDRESS][DOMAIN_NAME] Sender Subject Con…" at bounding box center [110, 171] width 165 height 94
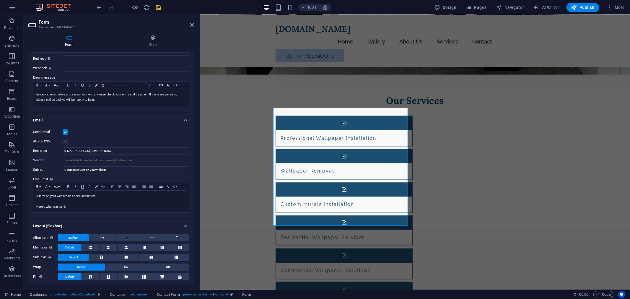
click at [65, 143] on label at bounding box center [65, 141] width 5 height 5
click at [0, 0] on input "Attach CSV" at bounding box center [0, 0] width 0 height 0
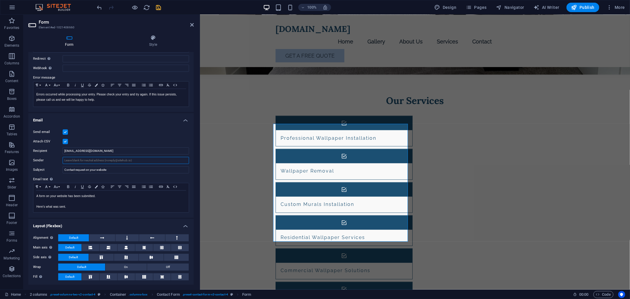
click at [102, 162] on input "Sender" at bounding box center [126, 160] width 126 height 7
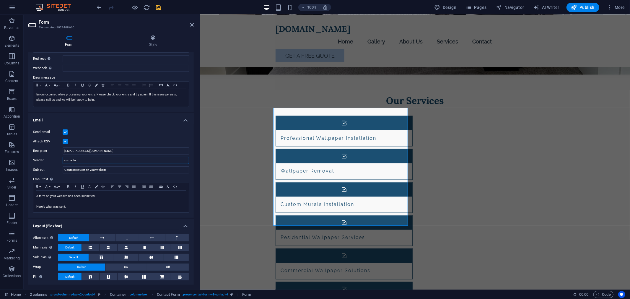
type input "contactus"
type input "contact"
click at [107, 161] on input "info@paperthatwall!.ca" at bounding box center [126, 160] width 126 height 7
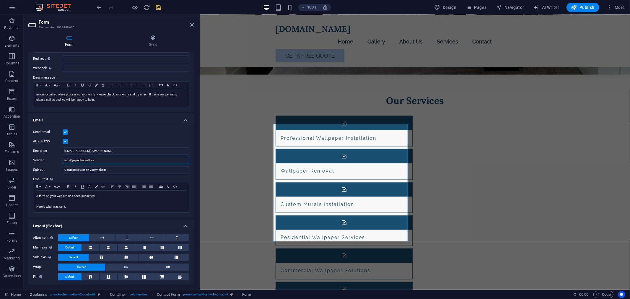
click at [90, 161] on input "info@paperthatwall!.ca" at bounding box center [126, 160] width 126 height 7
type input "[EMAIL_ADDRESS][DOMAIN_NAME]"
click at [105, 172] on input "Contact request on your website" at bounding box center [126, 169] width 126 height 7
click at [110, 175] on div "Send email Attach CSV Recipient [EMAIL_ADDRESS][DOMAIN_NAME] Sender [EMAIL_ADDR…" at bounding box center [110, 171] width 165 height 94
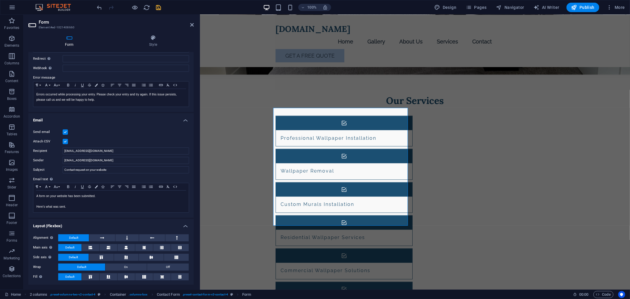
click at [160, 6] on icon "save" at bounding box center [158, 7] width 7 height 7
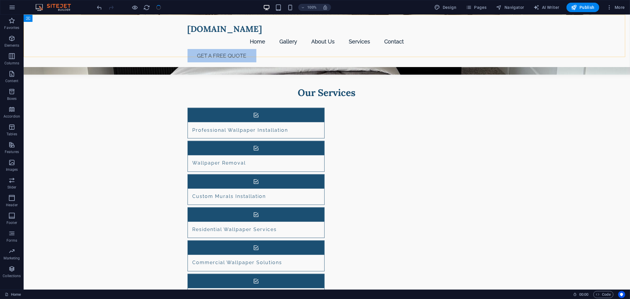
checkbox input "false"
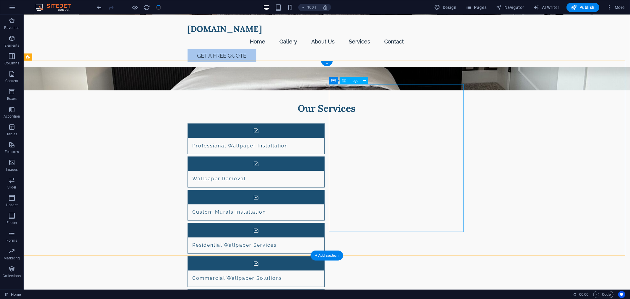
scroll to position [863, 0]
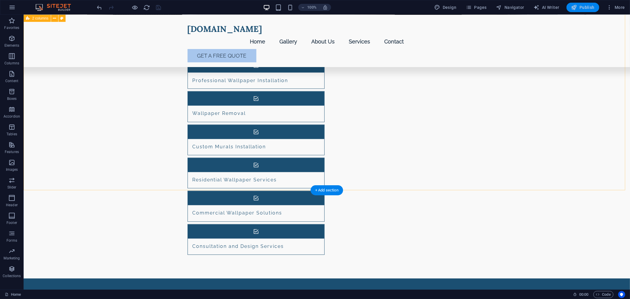
click at [581, 9] on span "Publish" at bounding box center [582, 7] width 23 height 6
